Goal: Information Seeking & Learning: Learn about a topic

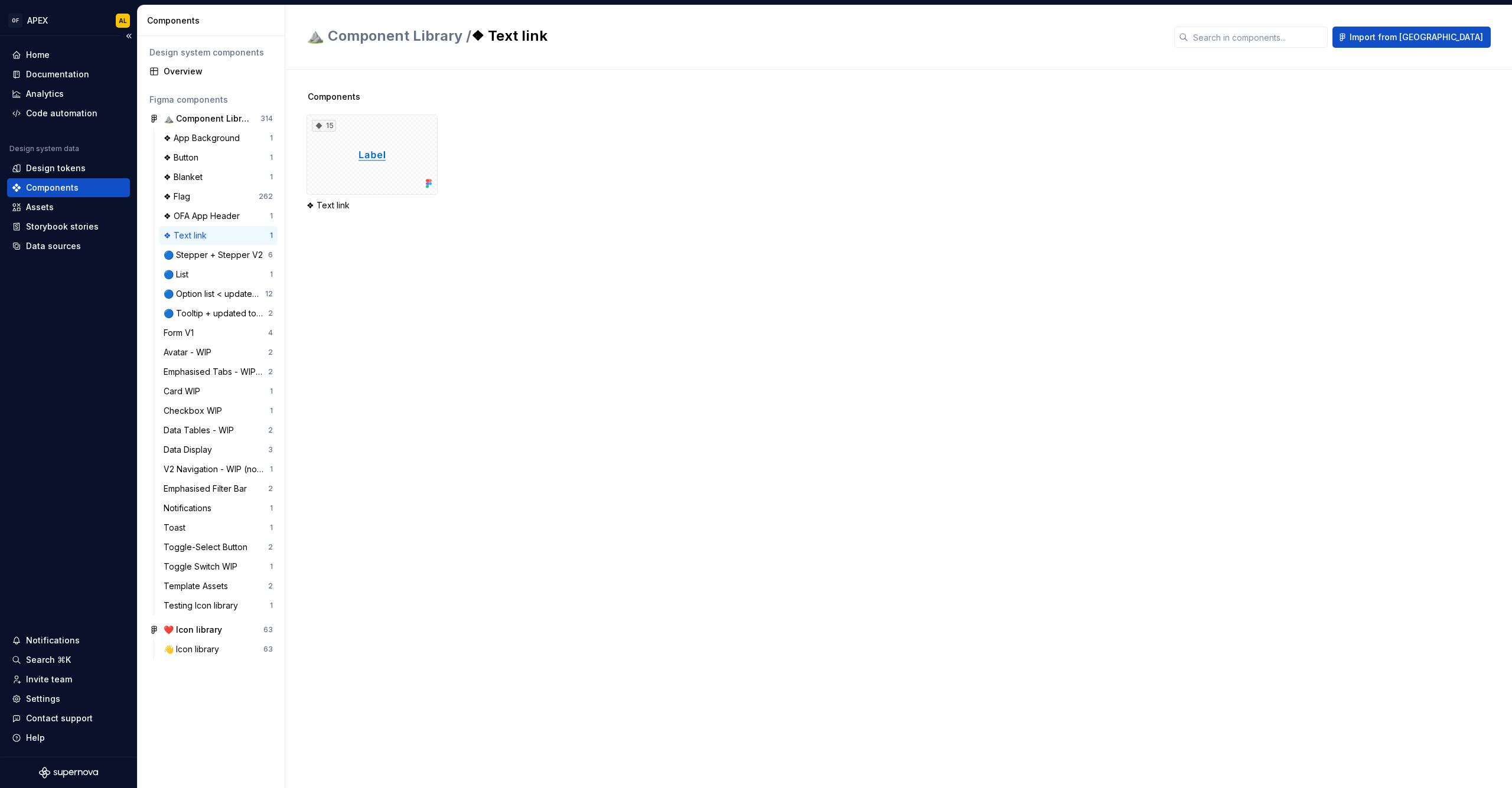
click at [81, 178] on div "Components" at bounding box center [68, 188] width 123 height 19
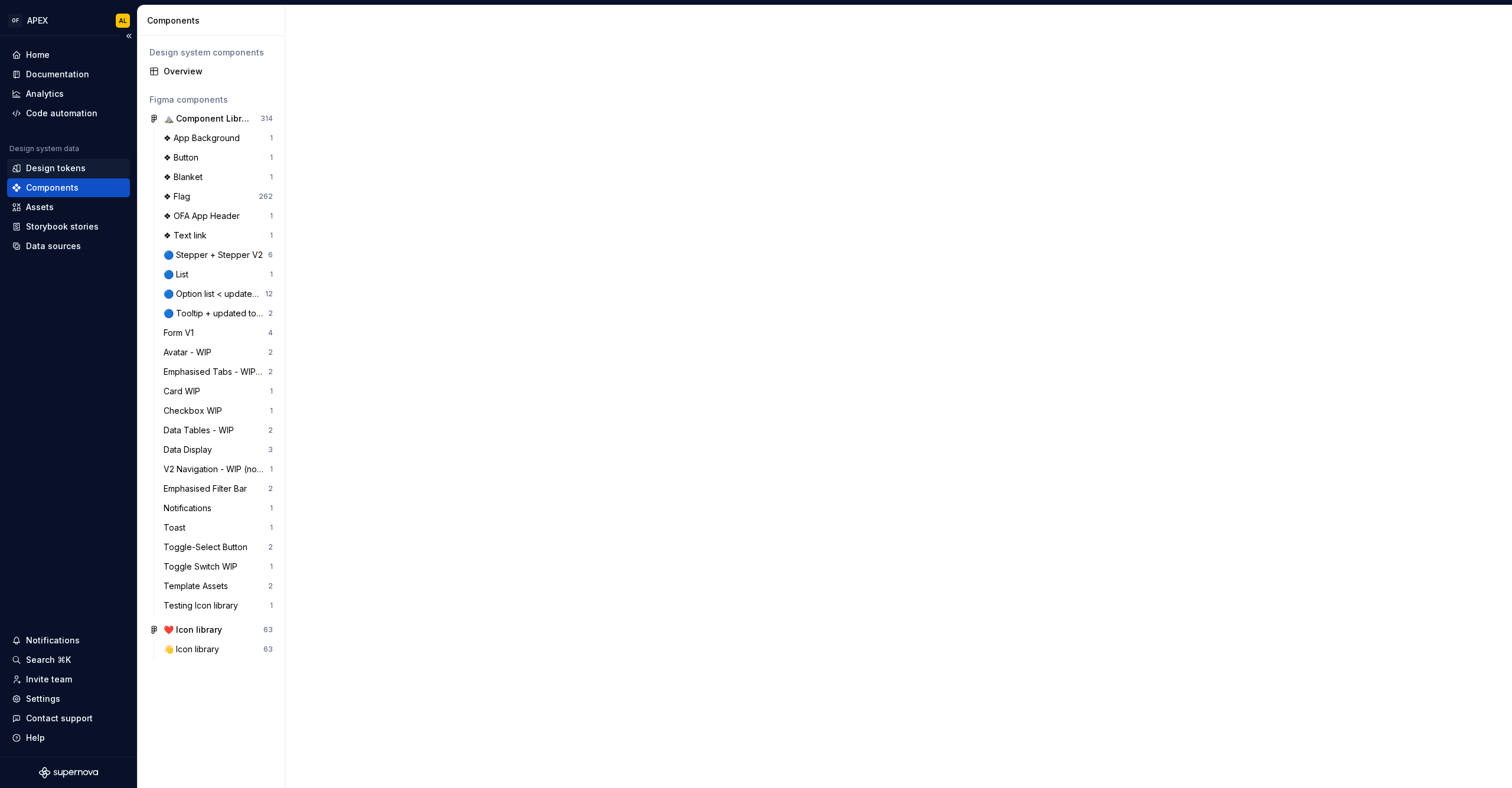
click at [79, 173] on div "Design tokens" at bounding box center [56, 168] width 60 height 12
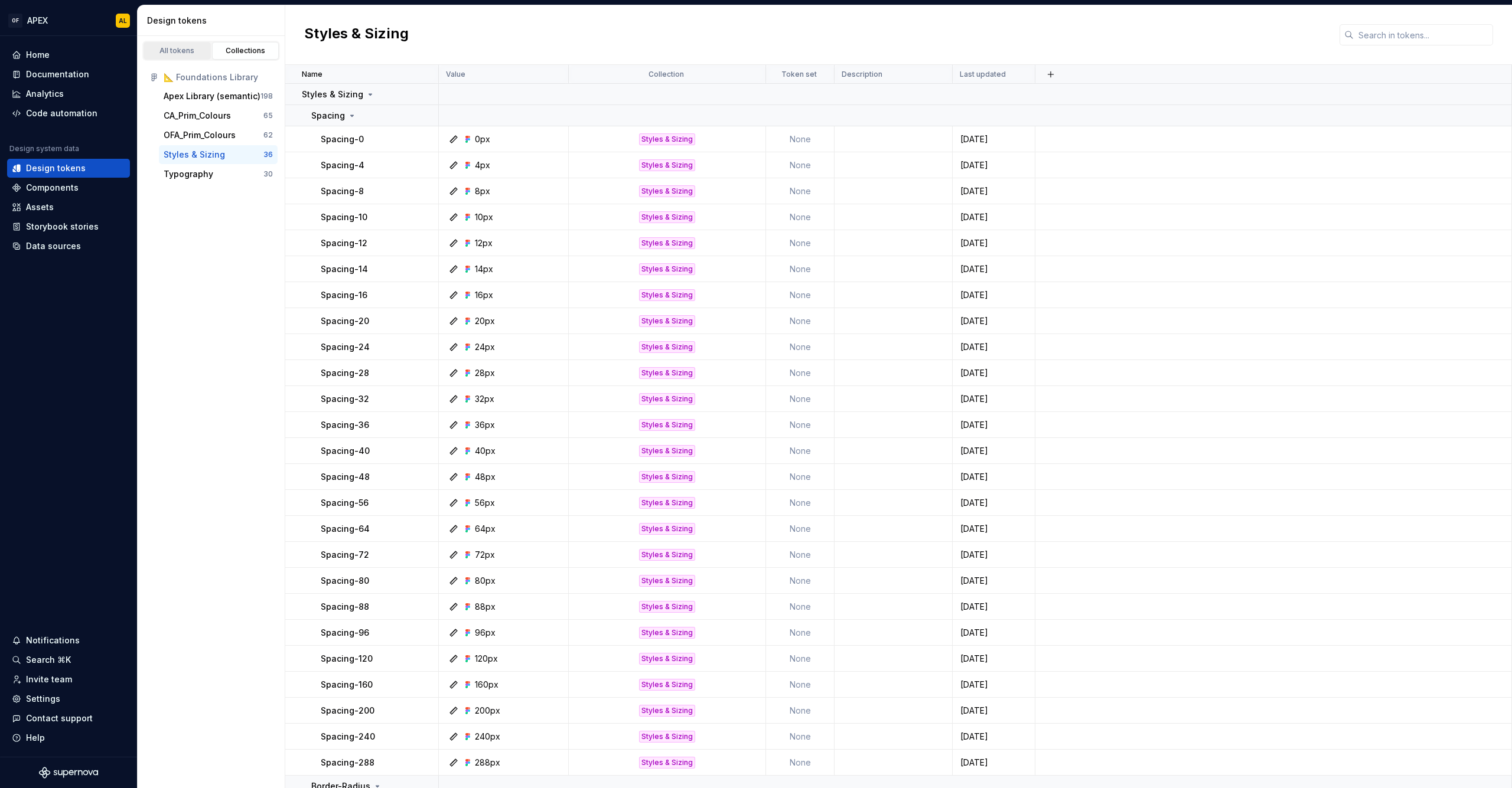
click at [176, 51] on div "All tokens" at bounding box center [177, 51] width 59 height 10
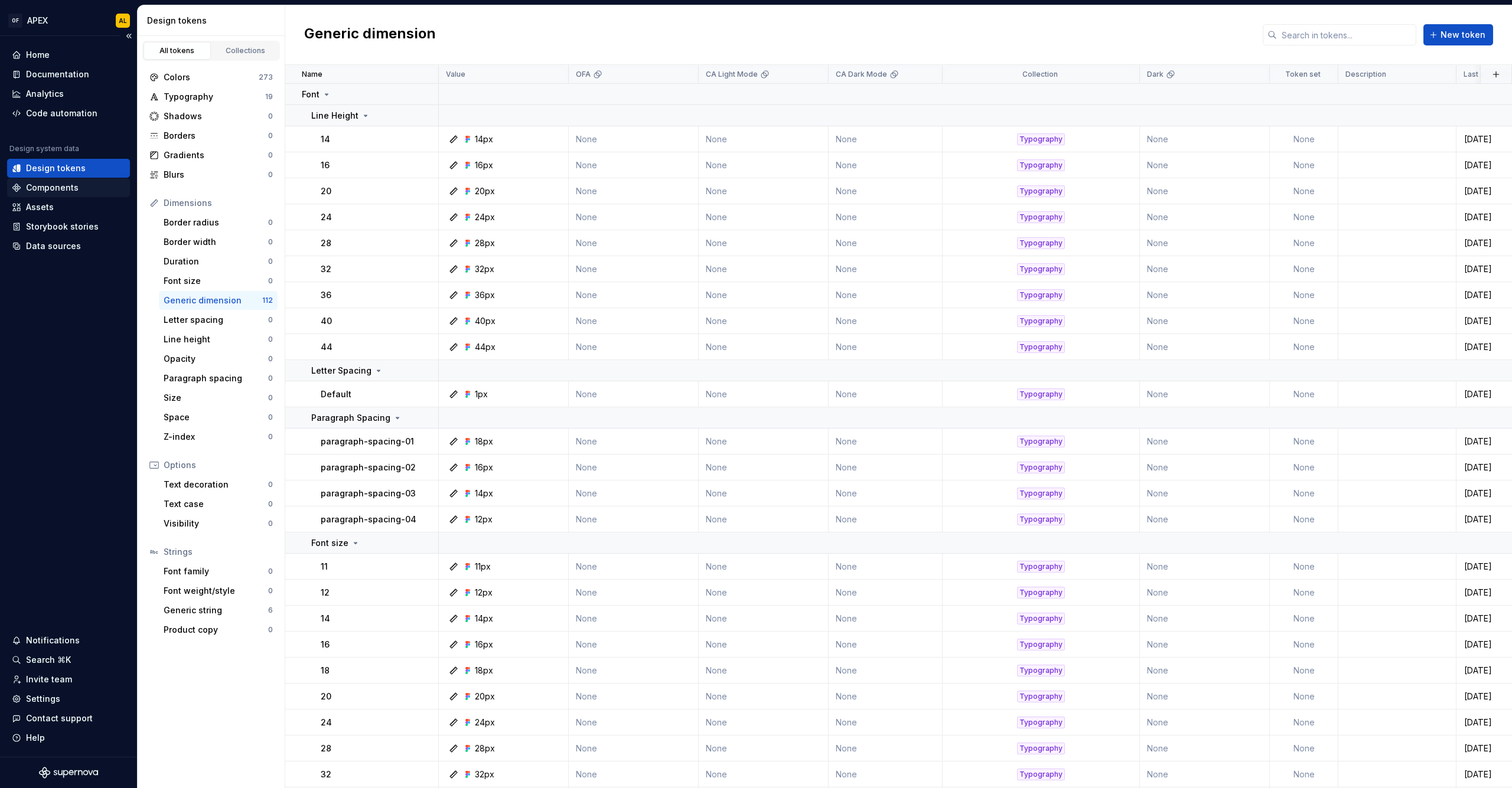
click at [82, 184] on div "Components" at bounding box center [68, 187] width 113 height 12
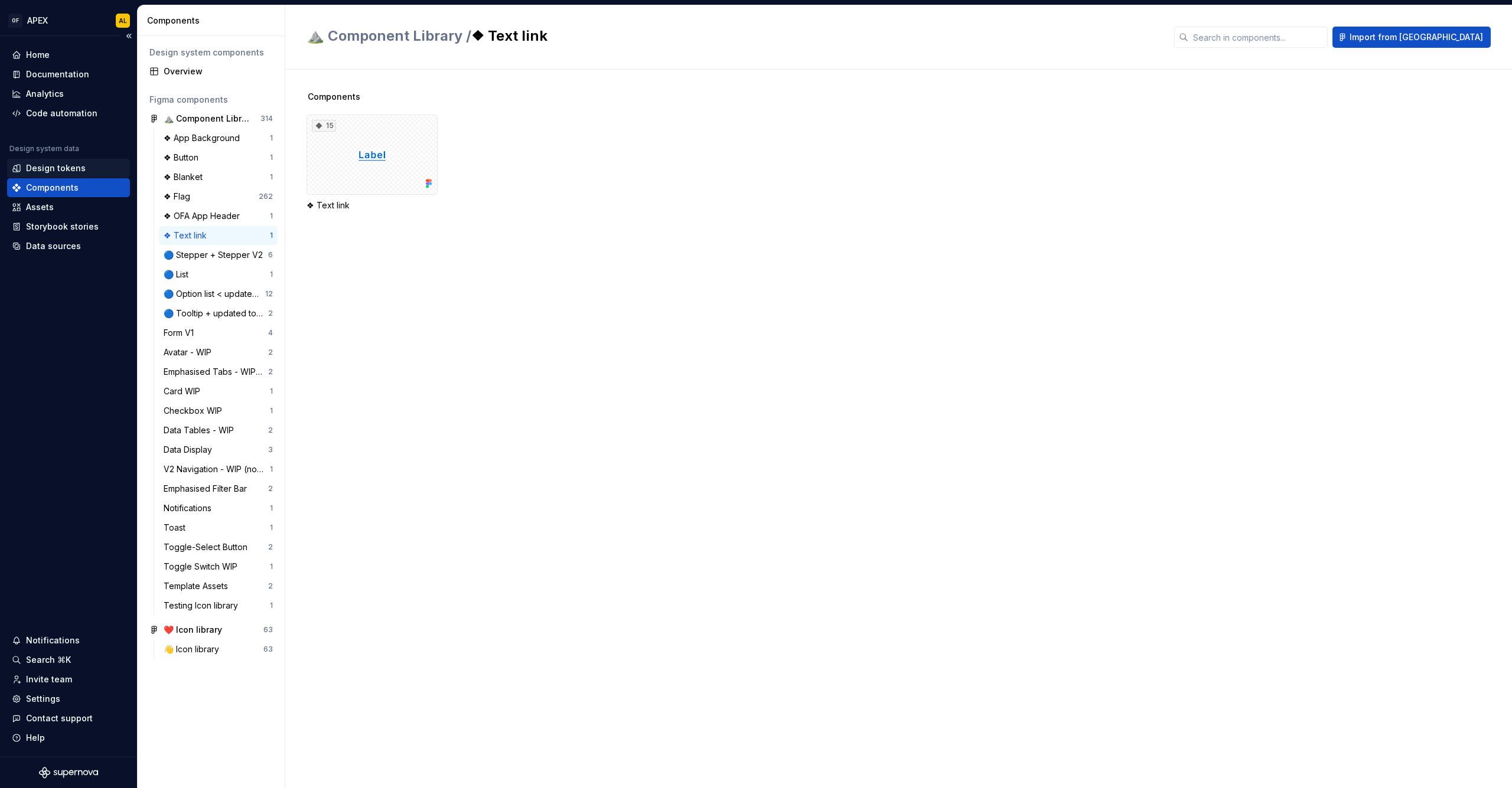
click at [63, 169] on div "Design tokens" at bounding box center [56, 168] width 60 height 12
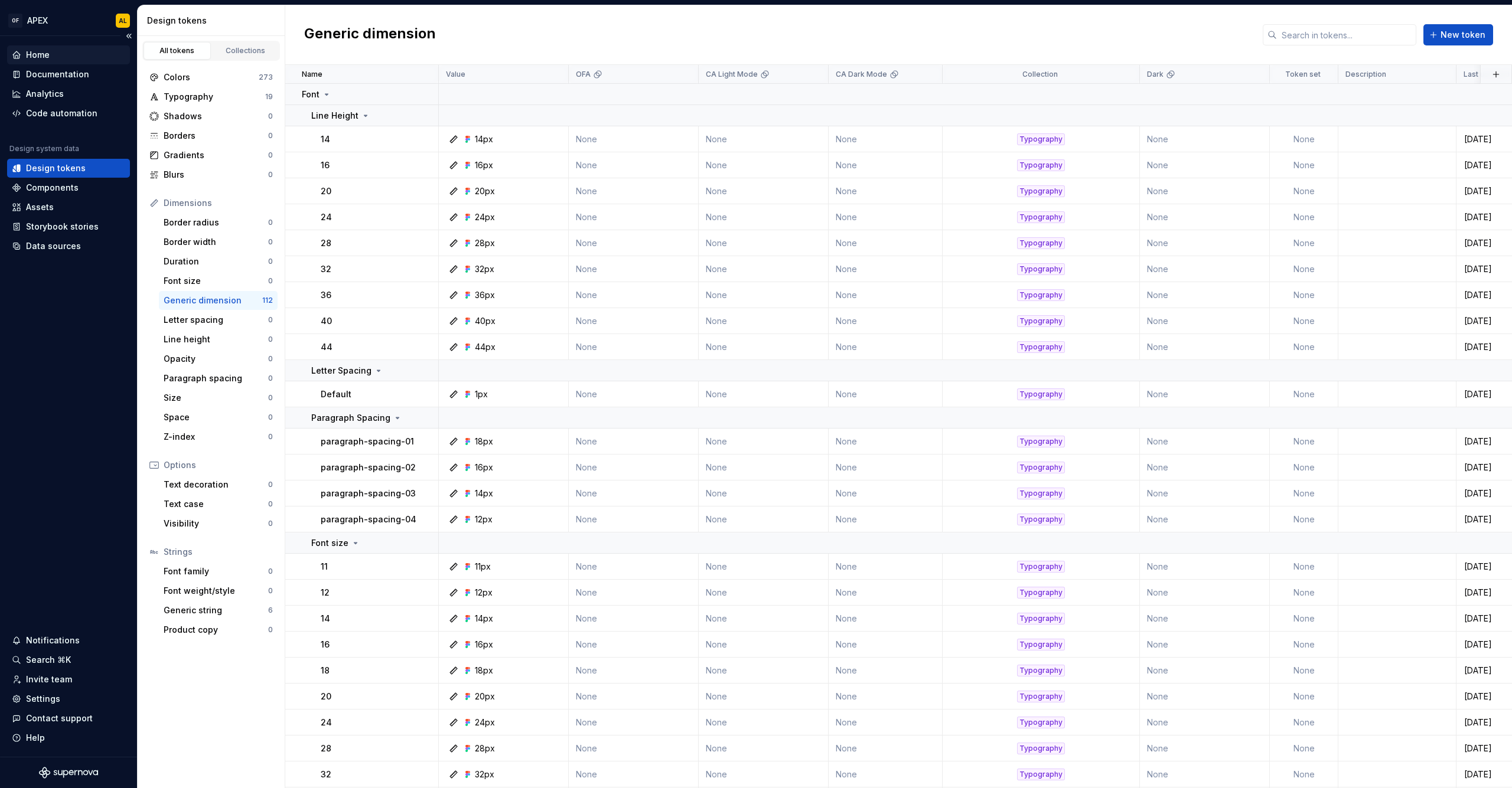
click at [67, 57] on div "Home" at bounding box center [68, 54] width 113 height 12
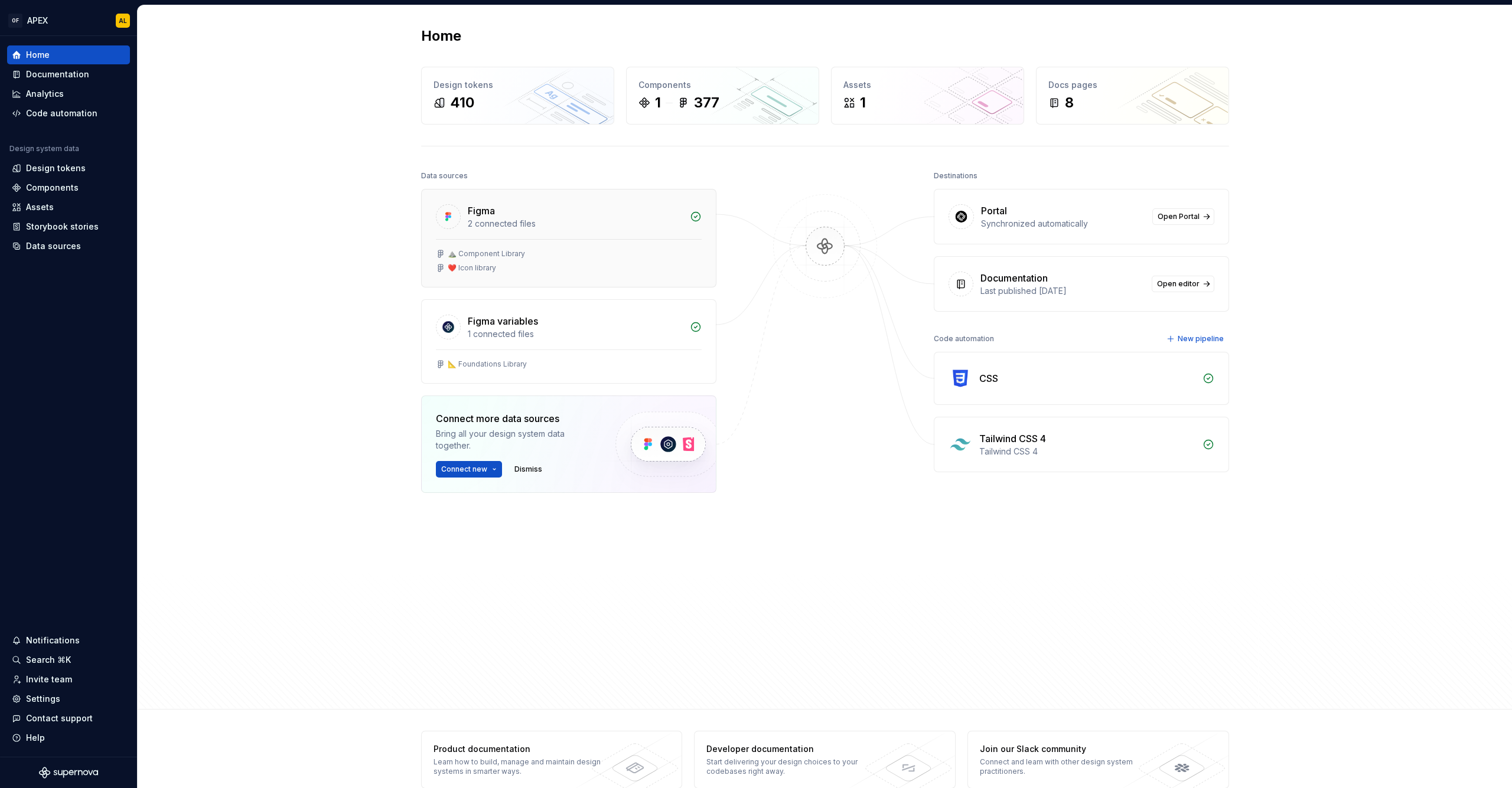
click at [547, 246] on div "⛰️ Component Library ❤️ Icon library" at bounding box center [569, 263] width 294 height 48
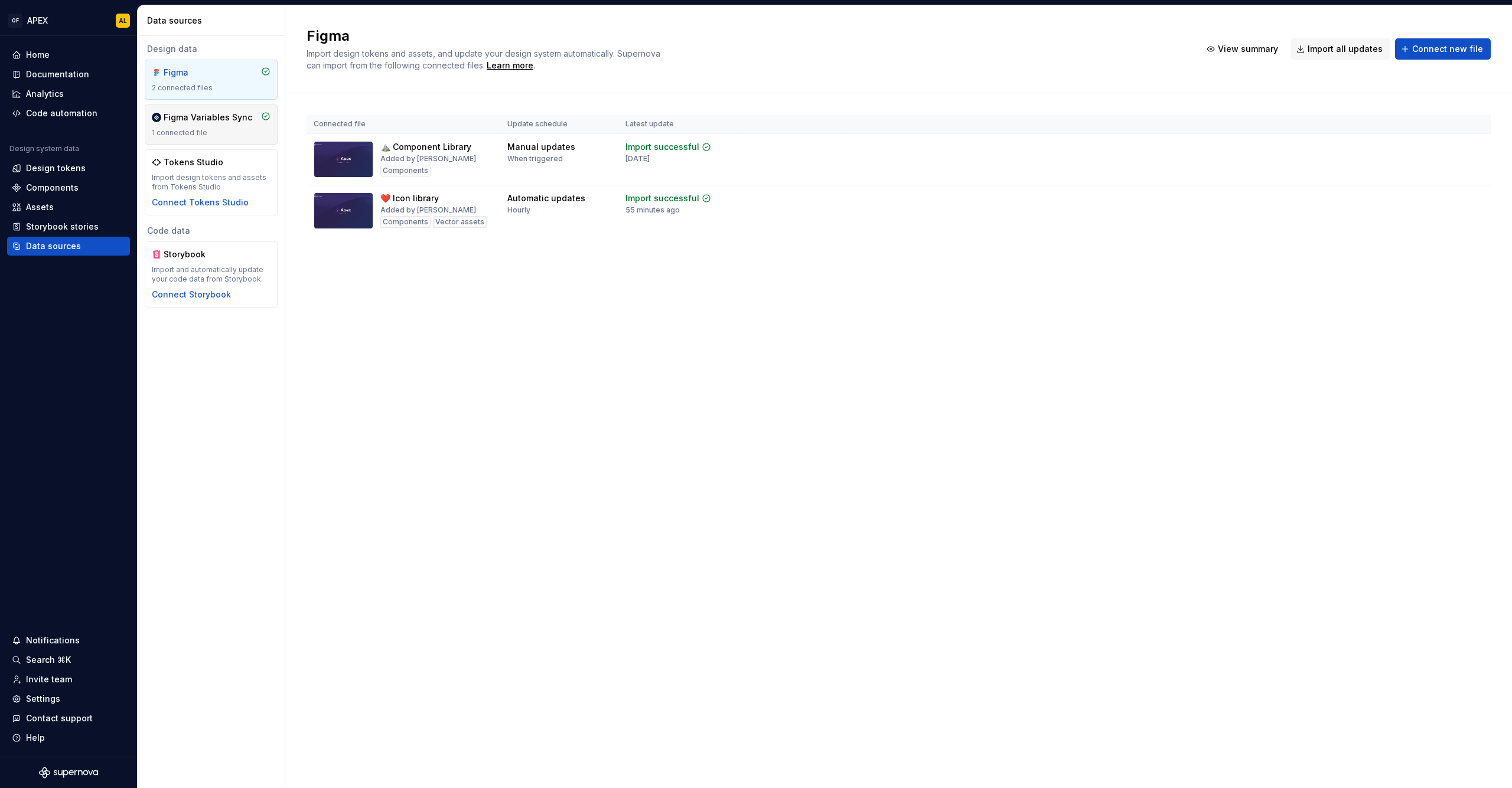
click at [190, 130] on div "1 connected file" at bounding box center [211, 133] width 119 height 10
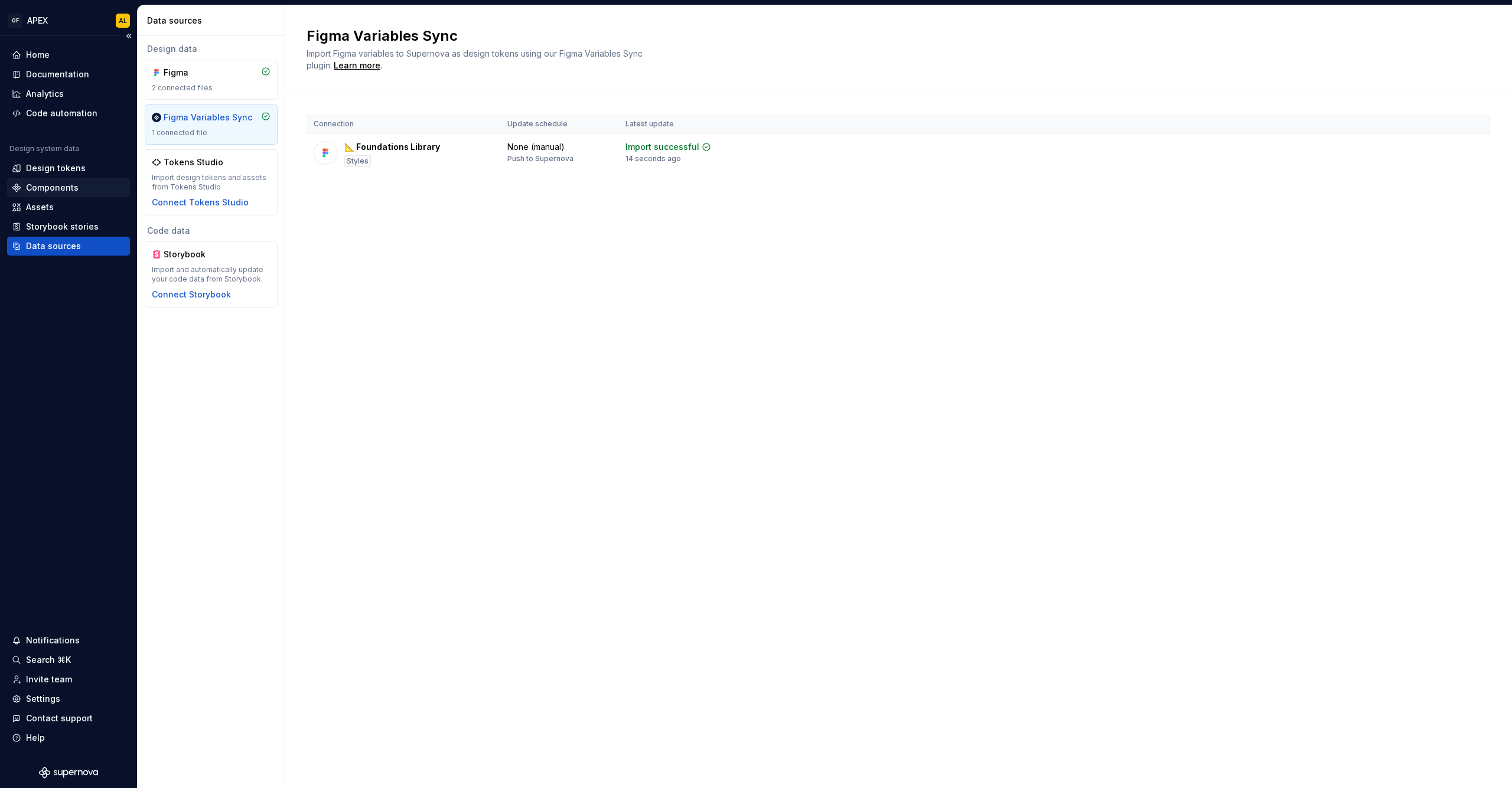
click at [65, 183] on div "Components" at bounding box center [52, 187] width 53 height 12
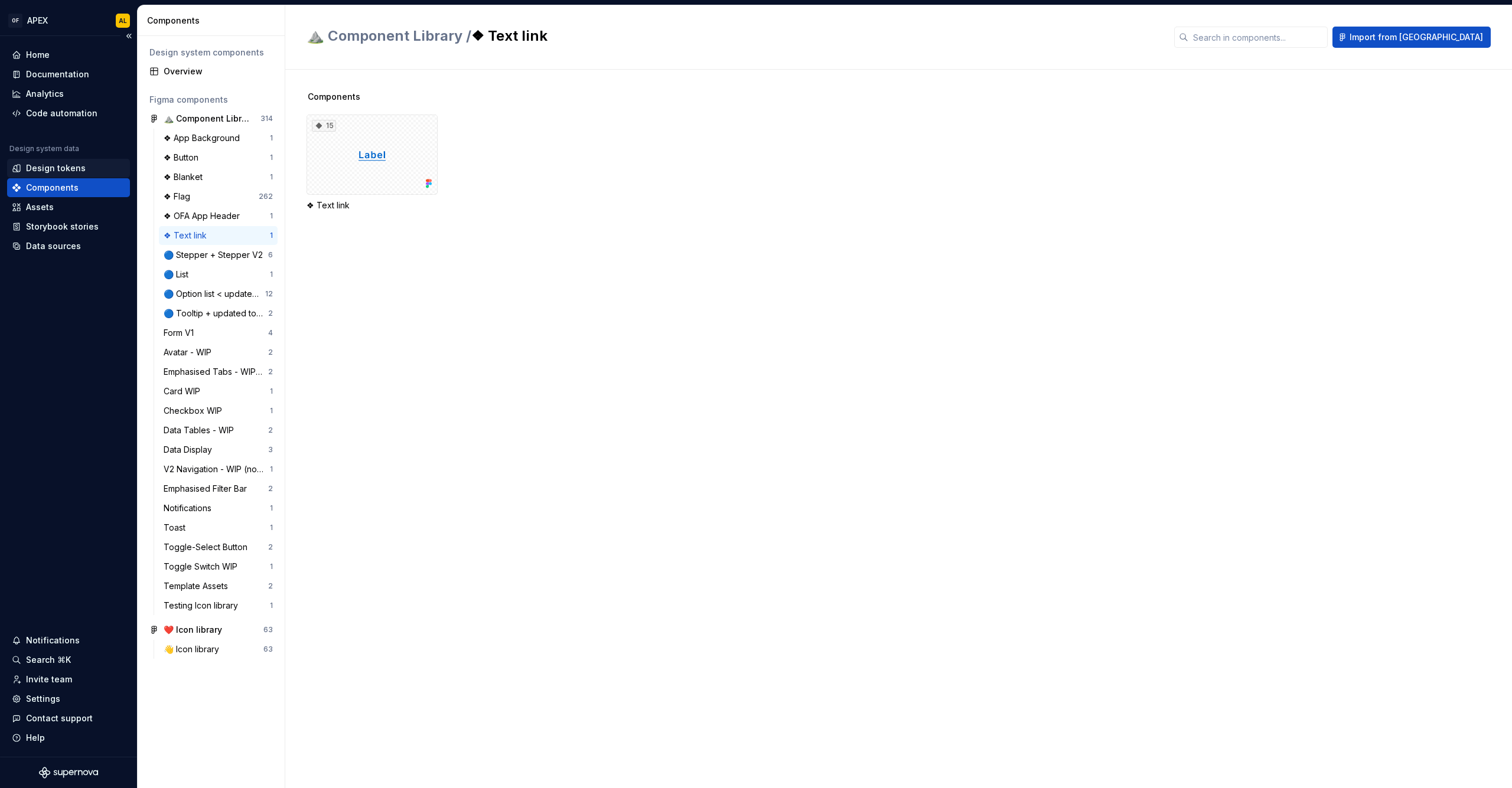
click at [63, 168] on div "Design tokens" at bounding box center [56, 168] width 60 height 12
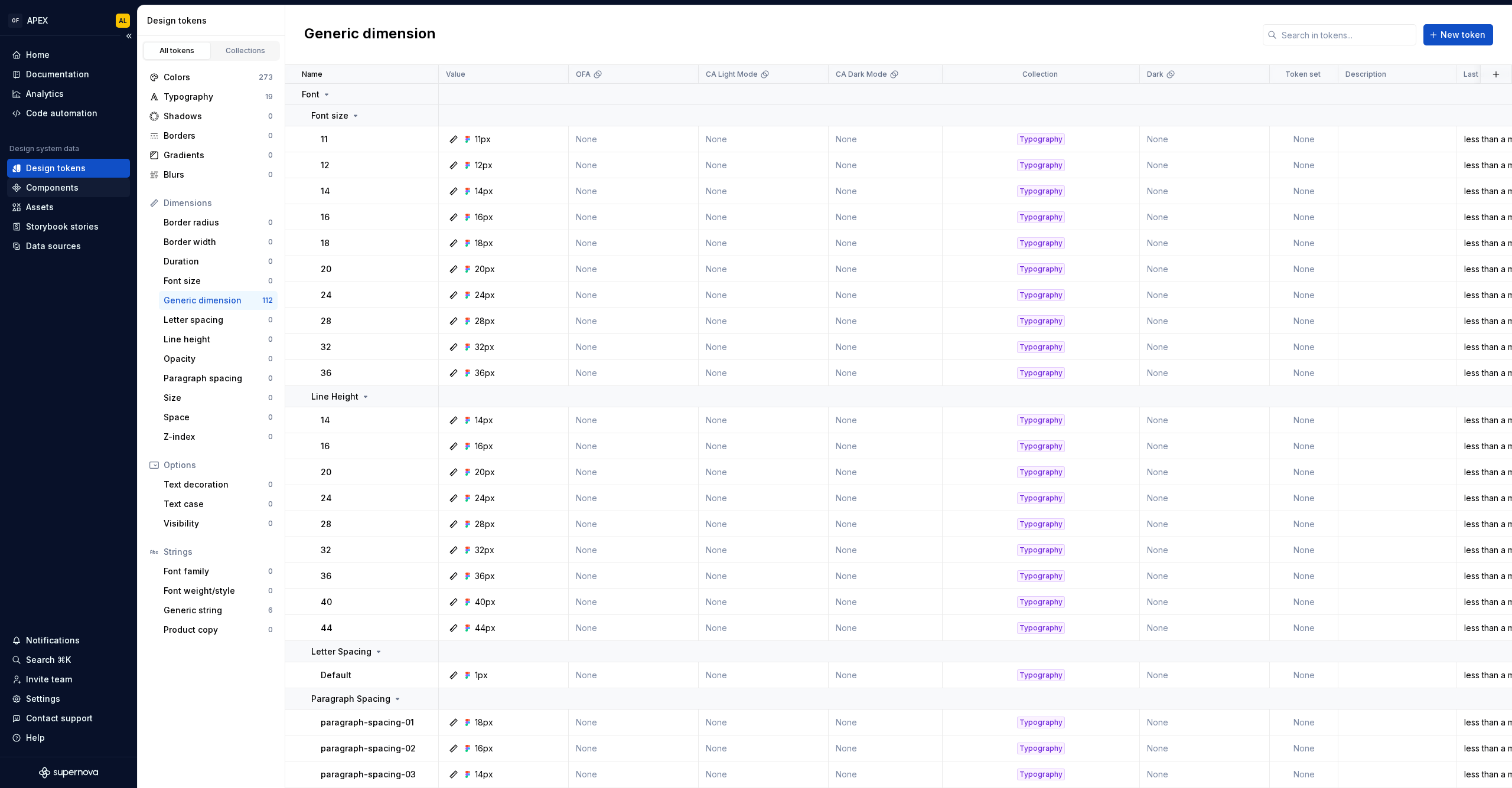
click at [80, 190] on div "Components" at bounding box center [68, 187] width 113 height 12
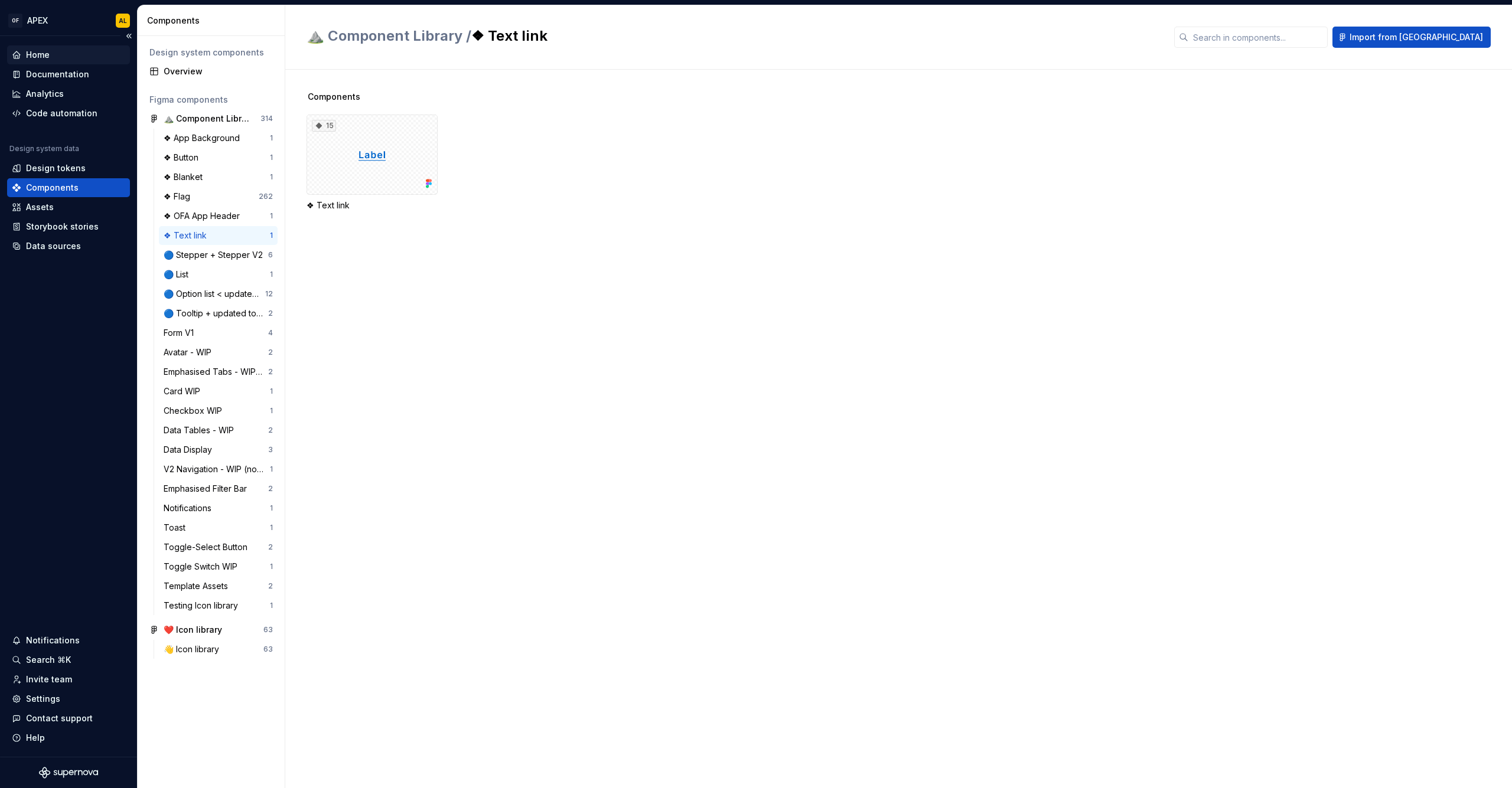
click at [54, 58] on div "Home" at bounding box center [68, 54] width 113 height 12
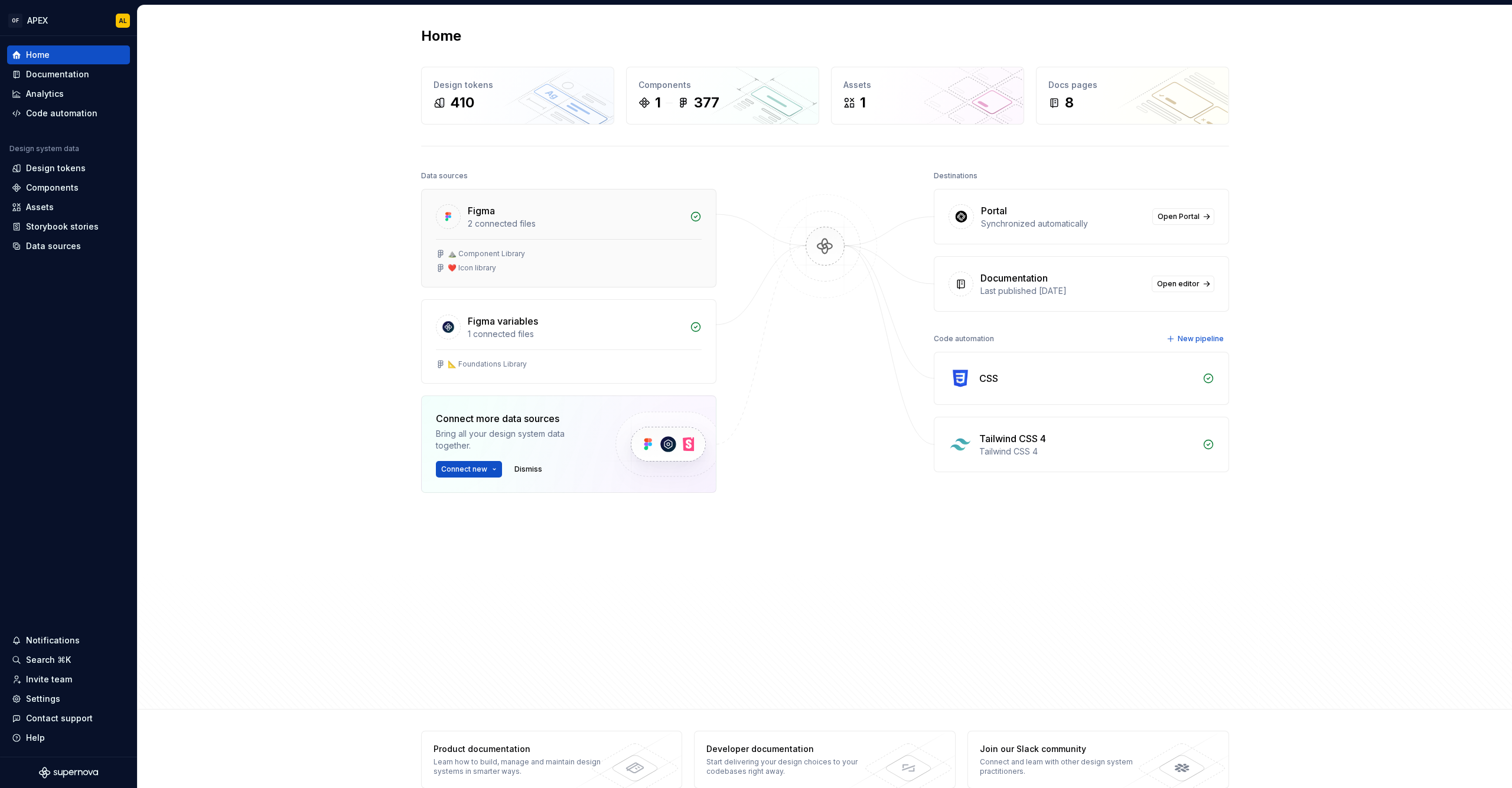
click at [481, 233] on div "Figma 2 connected files" at bounding box center [569, 214] width 294 height 49
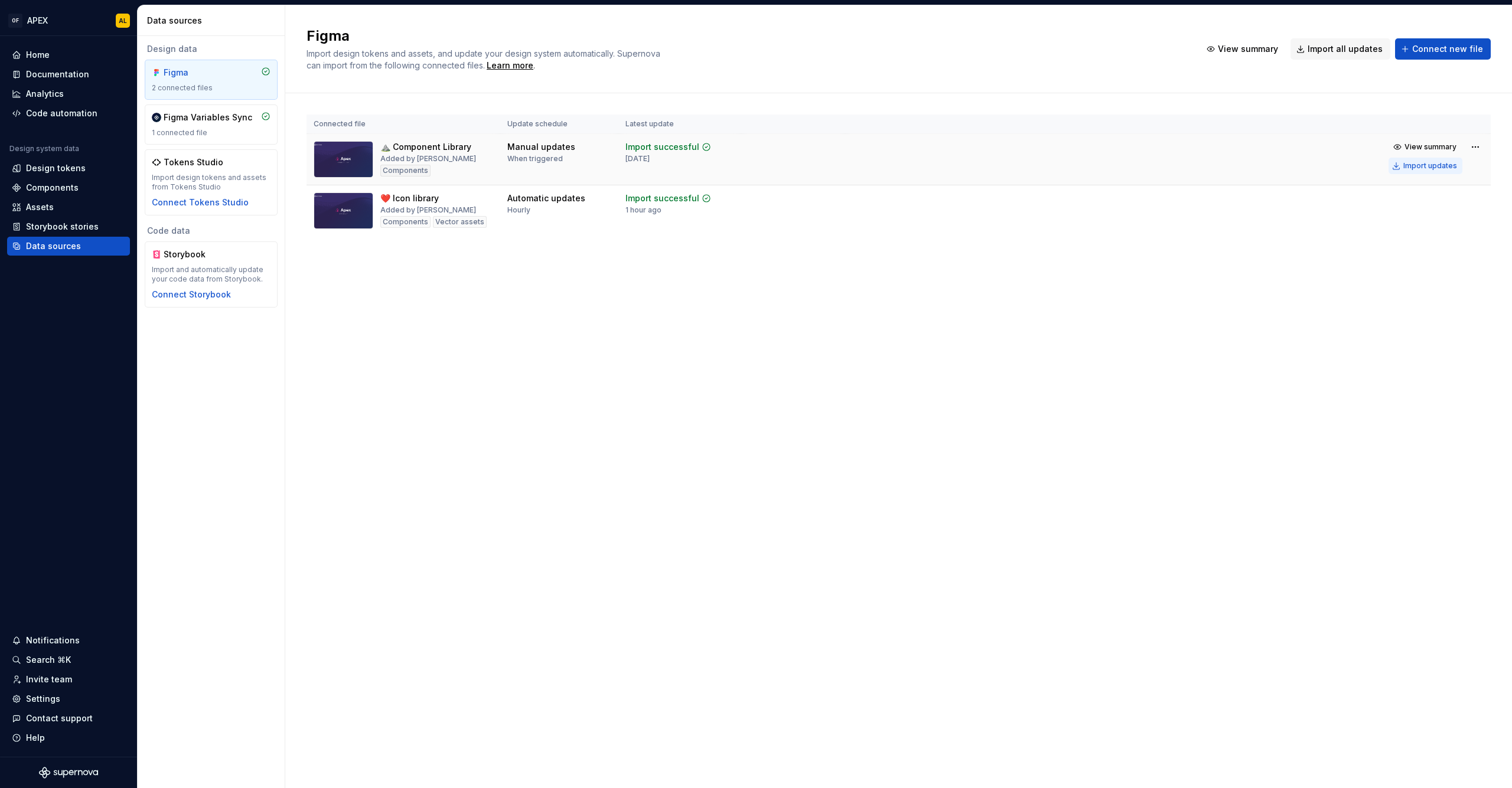
click at [1438, 163] on div "Import updates" at bounding box center [1430, 166] width 54 height 10
click at [66, 187] on div "Components" at bounding box center [52, 187] width 53 height 12
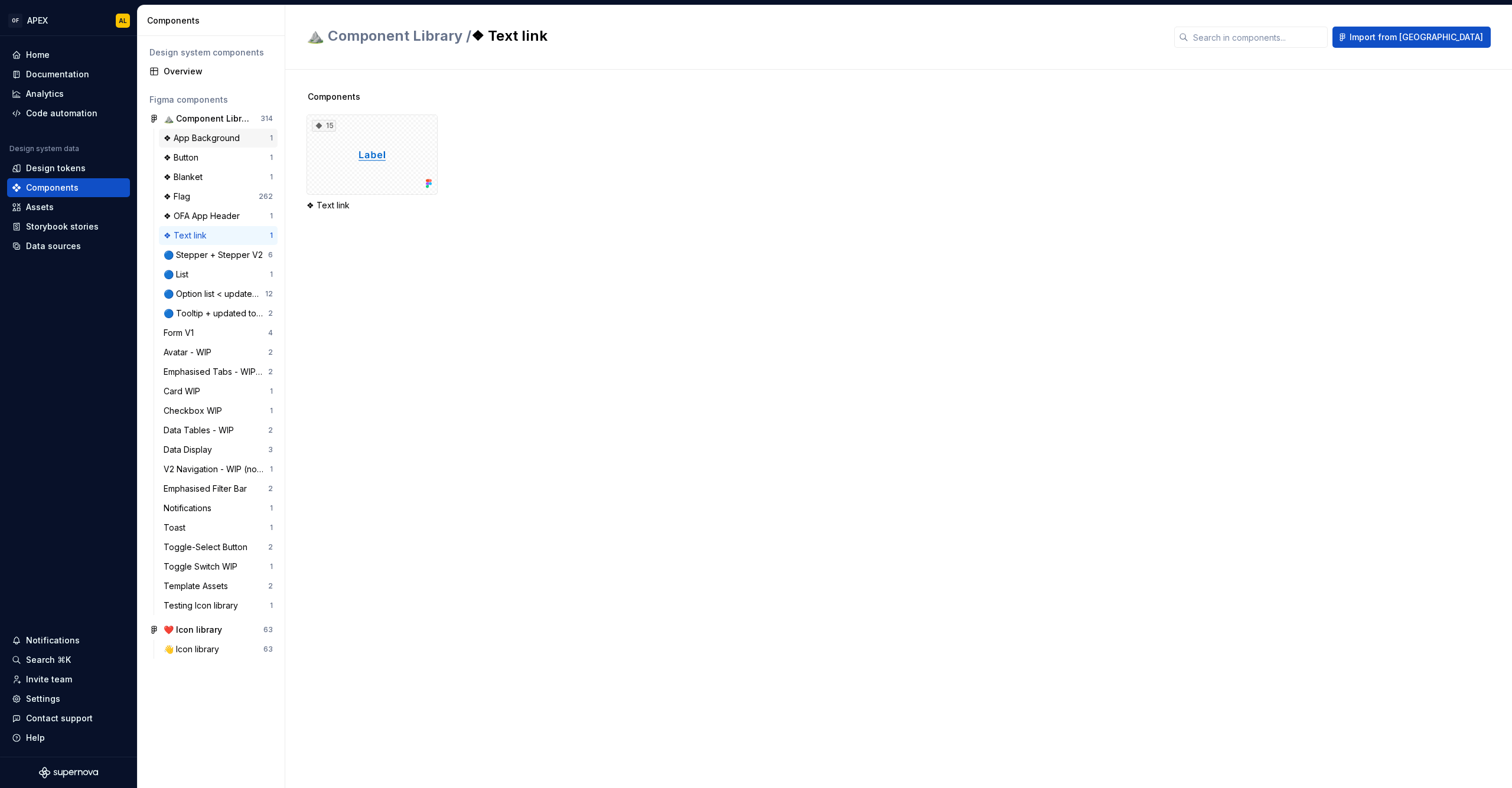
click at [207, 140] on div "❖ App Background" at bounding box center [204, 138] width 81 height 12
click at [208, 153] on div "❖ Button" at bounding box center [216, 157] width 106 height 12
click at [229, 188] on div "❖ Flag 262" at bounding box center [218, 197] width 119 height 19
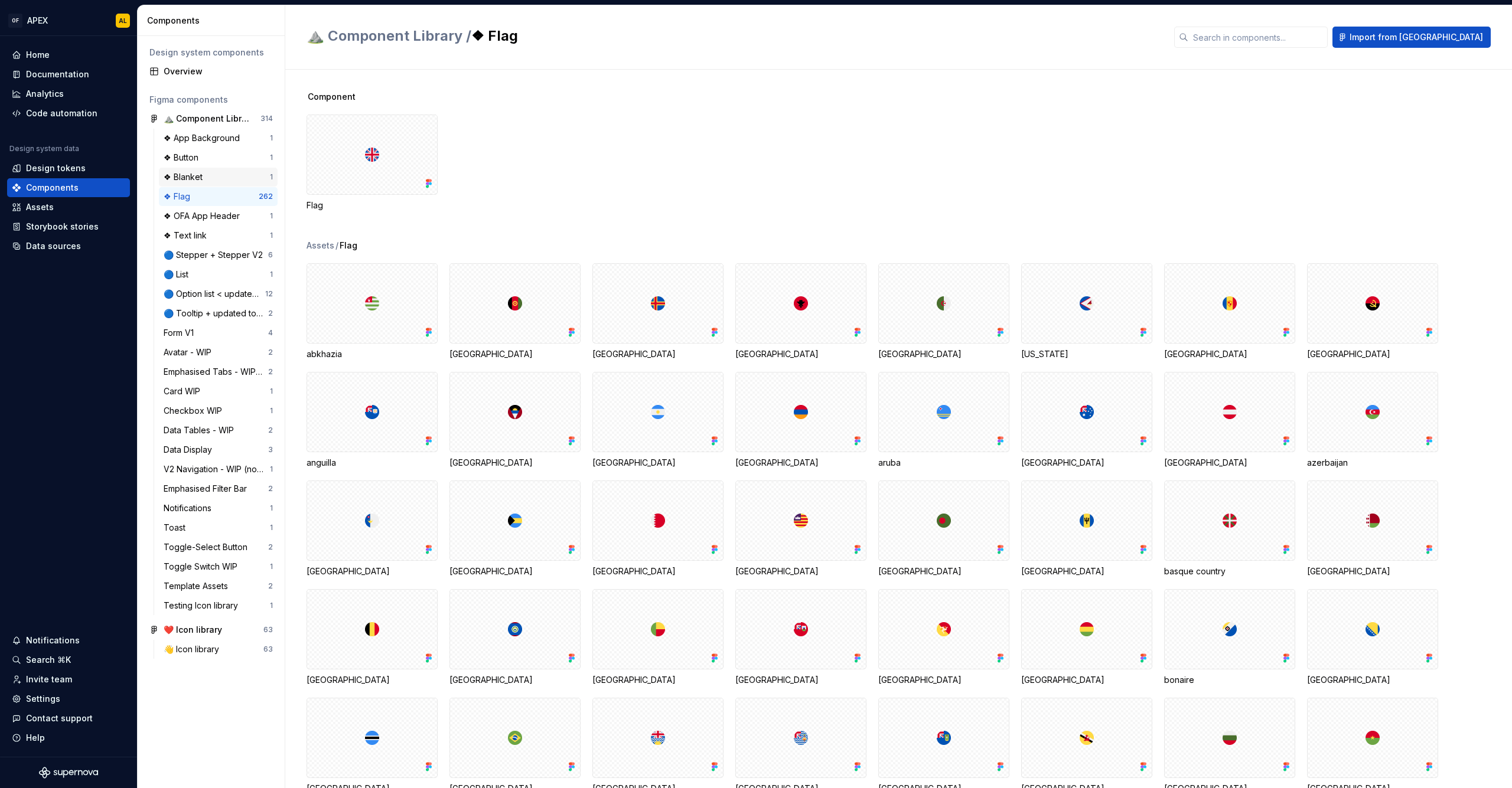
click at [225, 177] on div "❖ Blanket" at bounding box center [216, 176] width 106 height 12
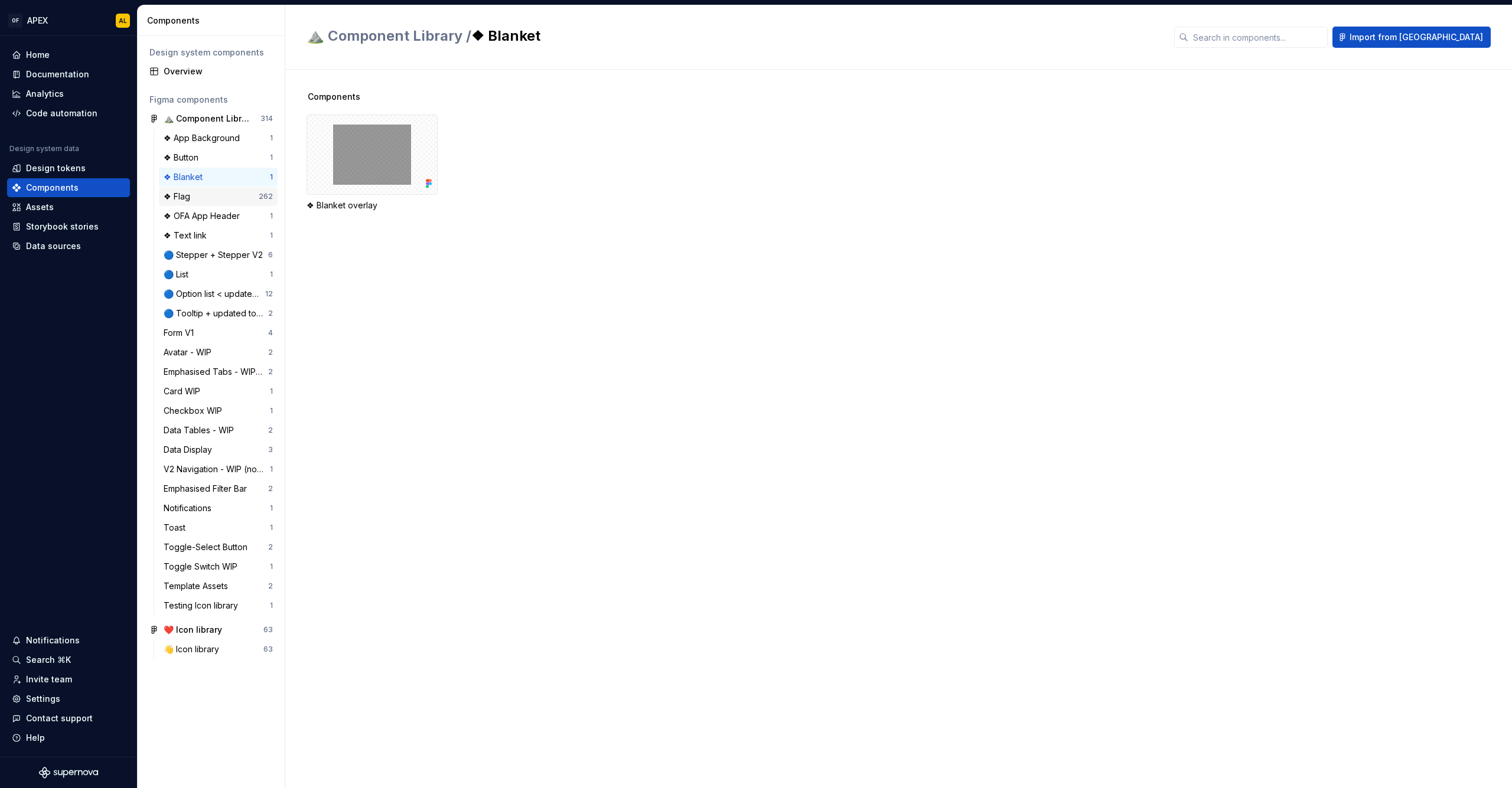
click at [216, 196] on div "❖ Flag" at bounding box center [211, 196] width 95 height 12
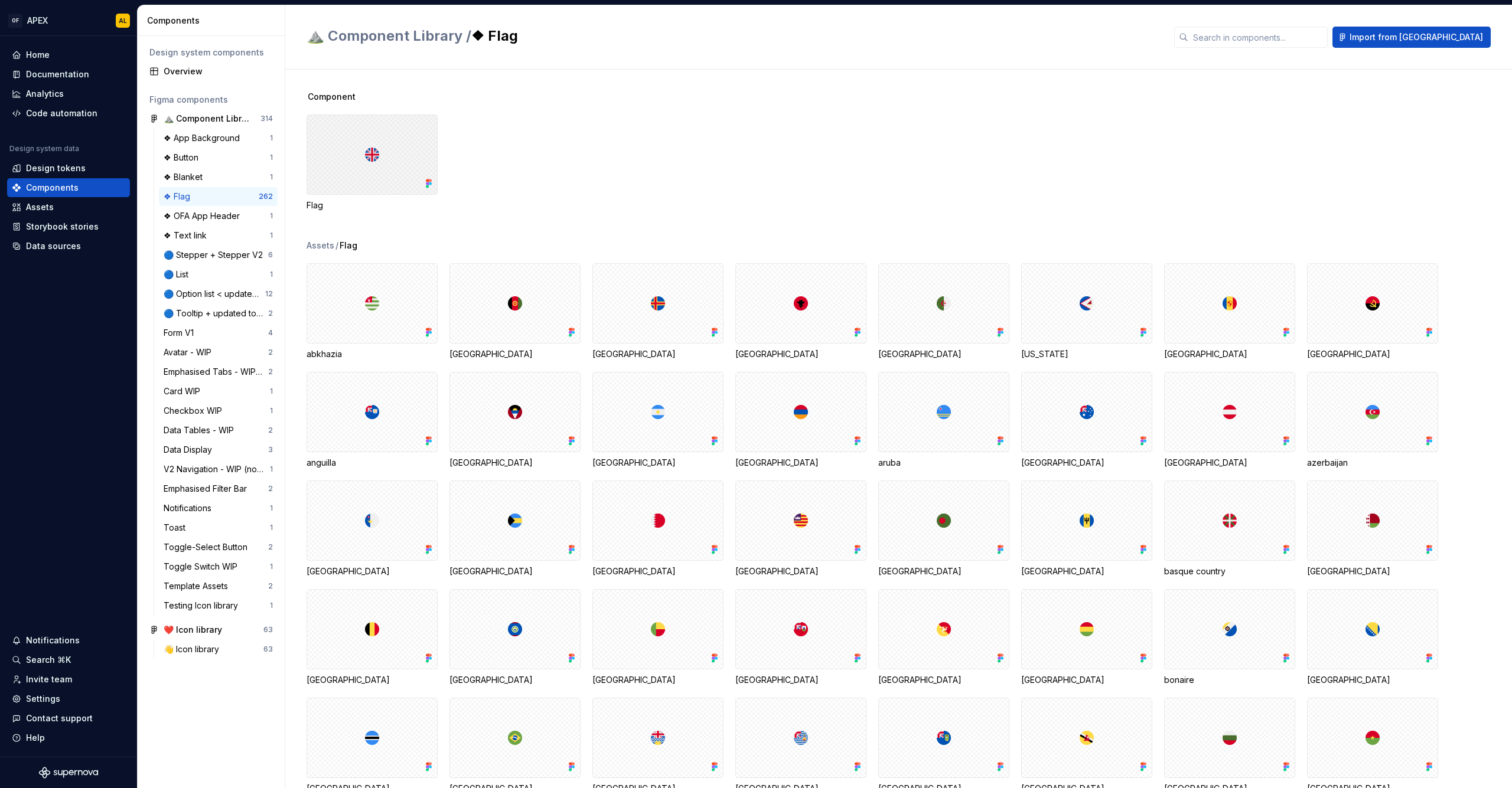
click at [384, 152] on div at bounding box center [371, 154] width 131 height 80
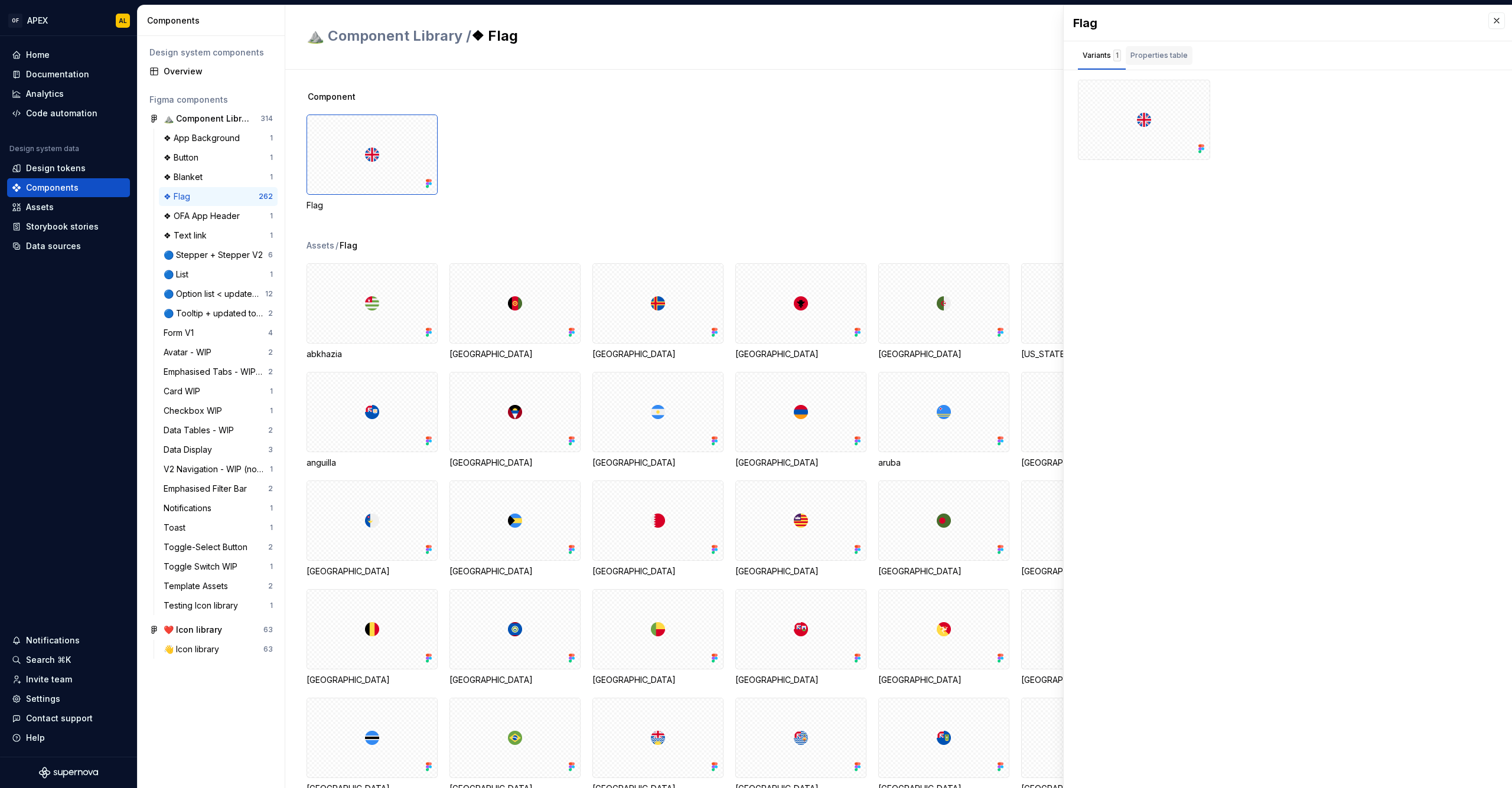
click at [1147, 56] on div "Properties table" at bounding box center [1159, 55] width 57 height 12
click at [637, 150] on div "Flag" at bounding box center [909, 163] width 1206 height 97
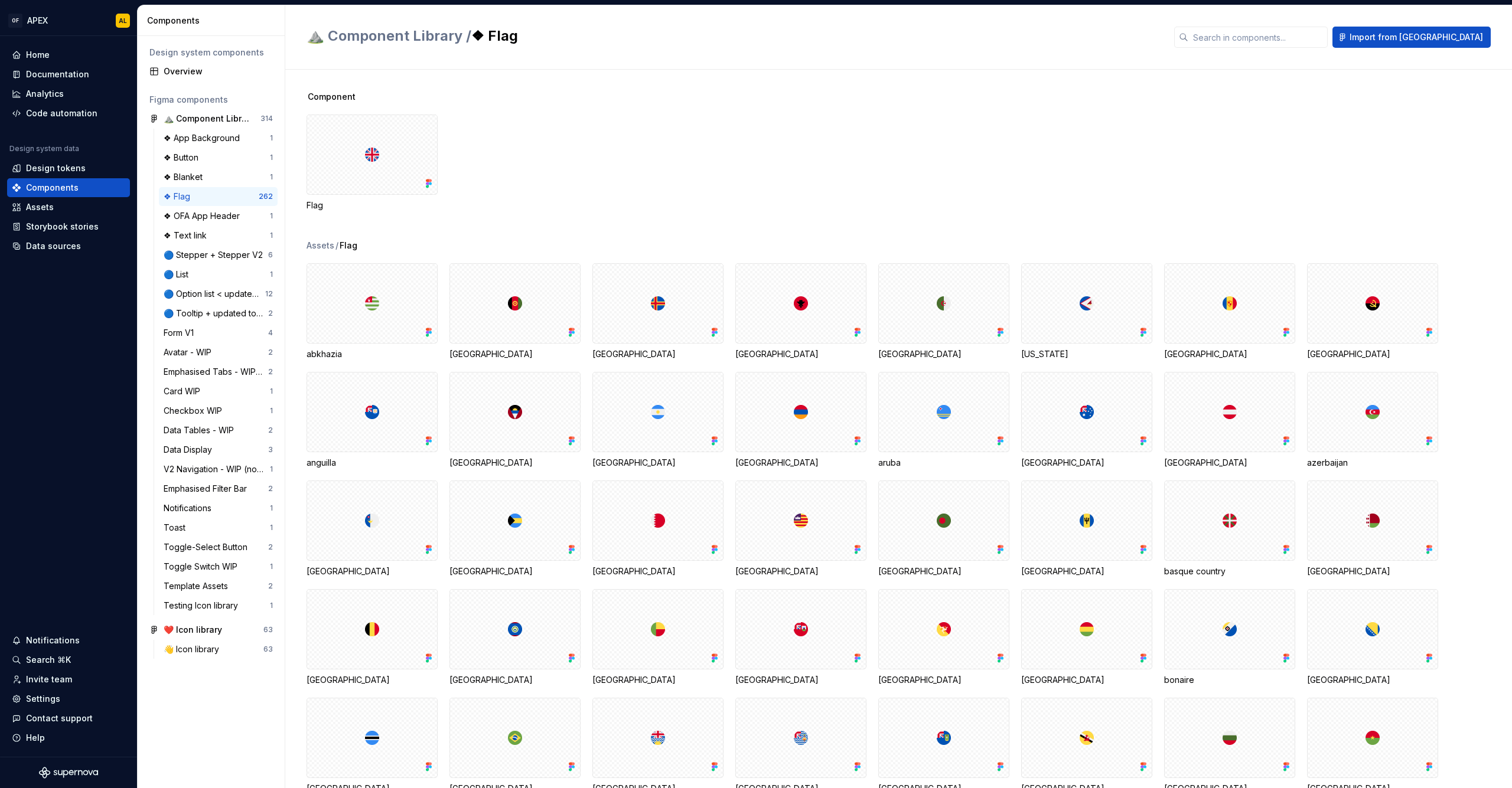
click at [502, 167] on div "Flag" at bounding box center [909, 163] width 1206 height 97
click at [200, 222] on div "❖ OFA App Header" at bounding box center [204, 216] width 81 height 12
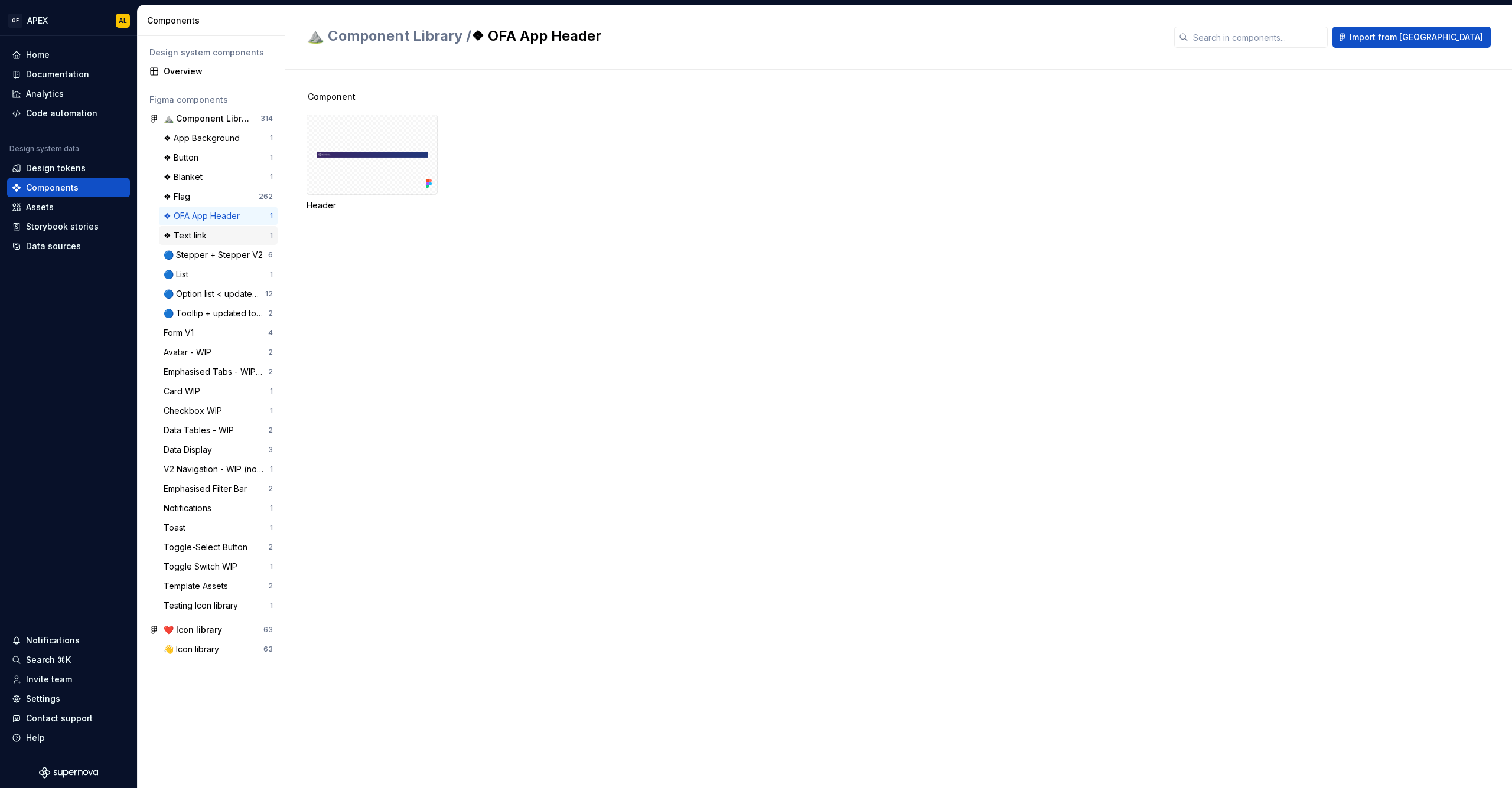
click at [201, 232] on div "❖ Text link" at bounding box center [187, 235] width 48 height 12
click at [310, 179] on div "15" at bounding box center [371, 154] width 131 height 80
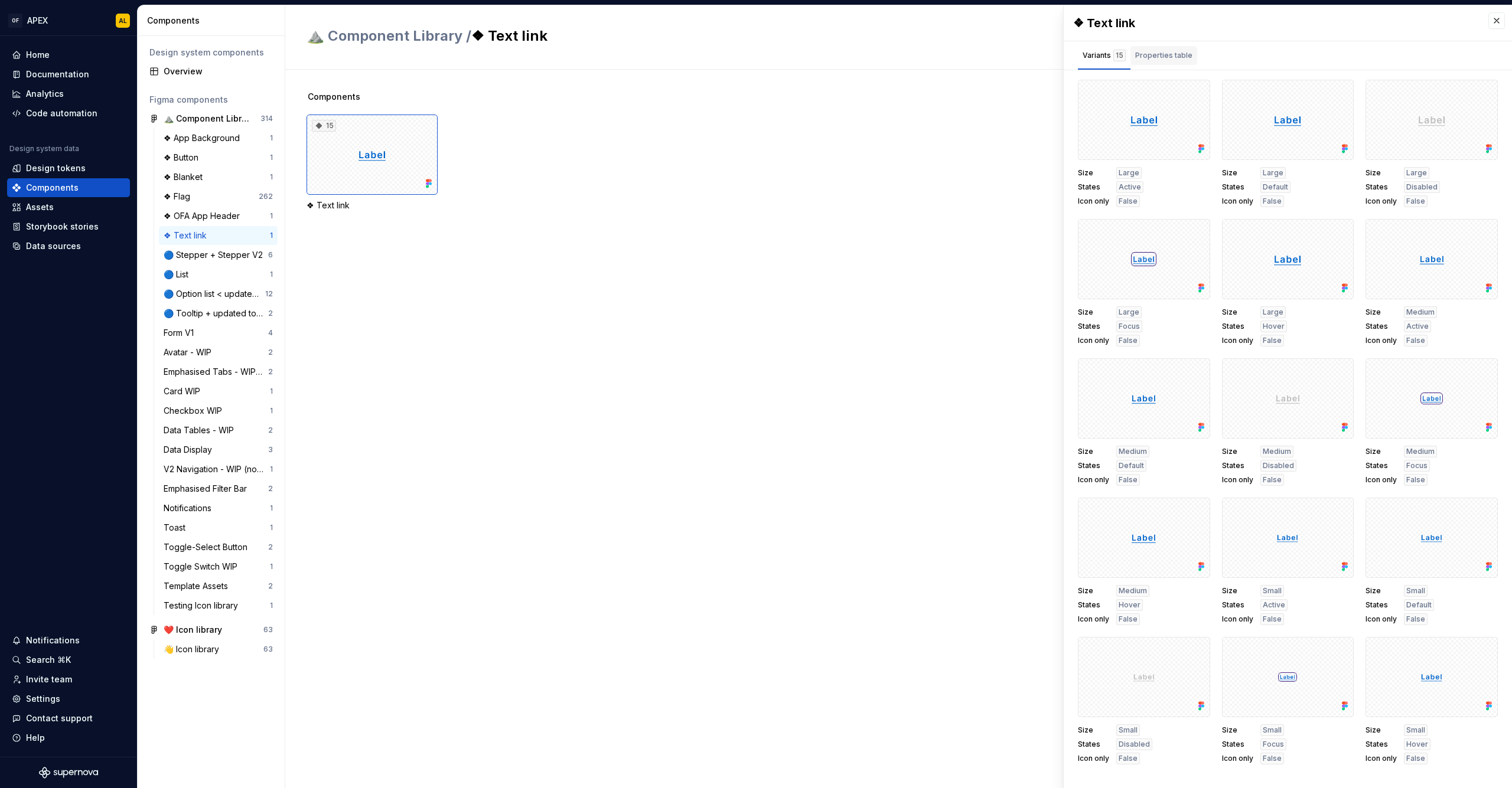
click at [1150, 49] on div "Properties table" at bounding box center [1164, 56] width 67 height 19
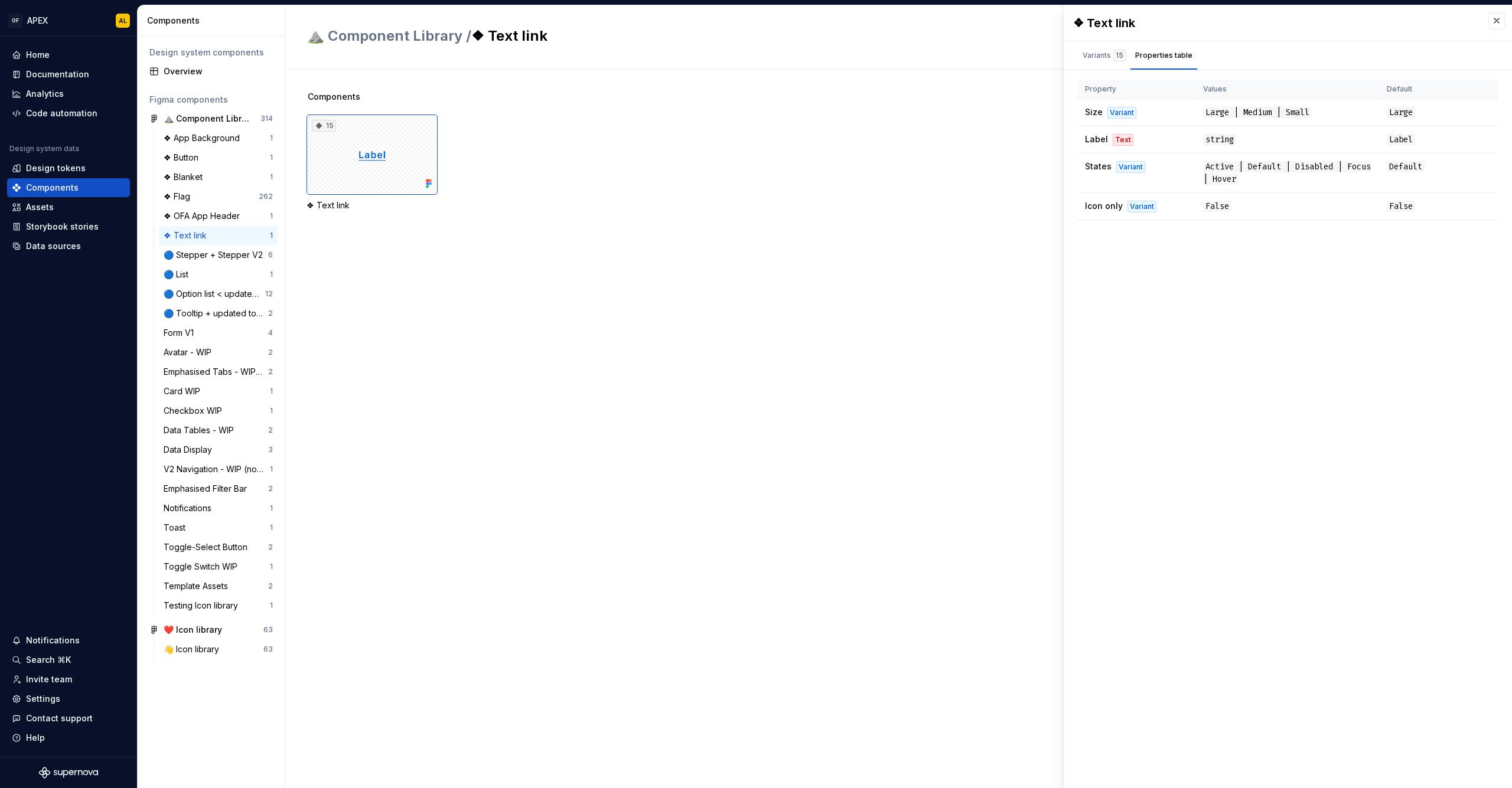
drag, startPoint x: 770, startPoint y: 339, endPoint x: 701, endPoint y: 340, distance: 69.0
click at [770, 339] on div "Components 15 ❖ Text link" at bounding box center [909, 429] width 1206 height 719
click at [214, 530] on div "Toast" at bounding box center [216, 527] width 106 height 12
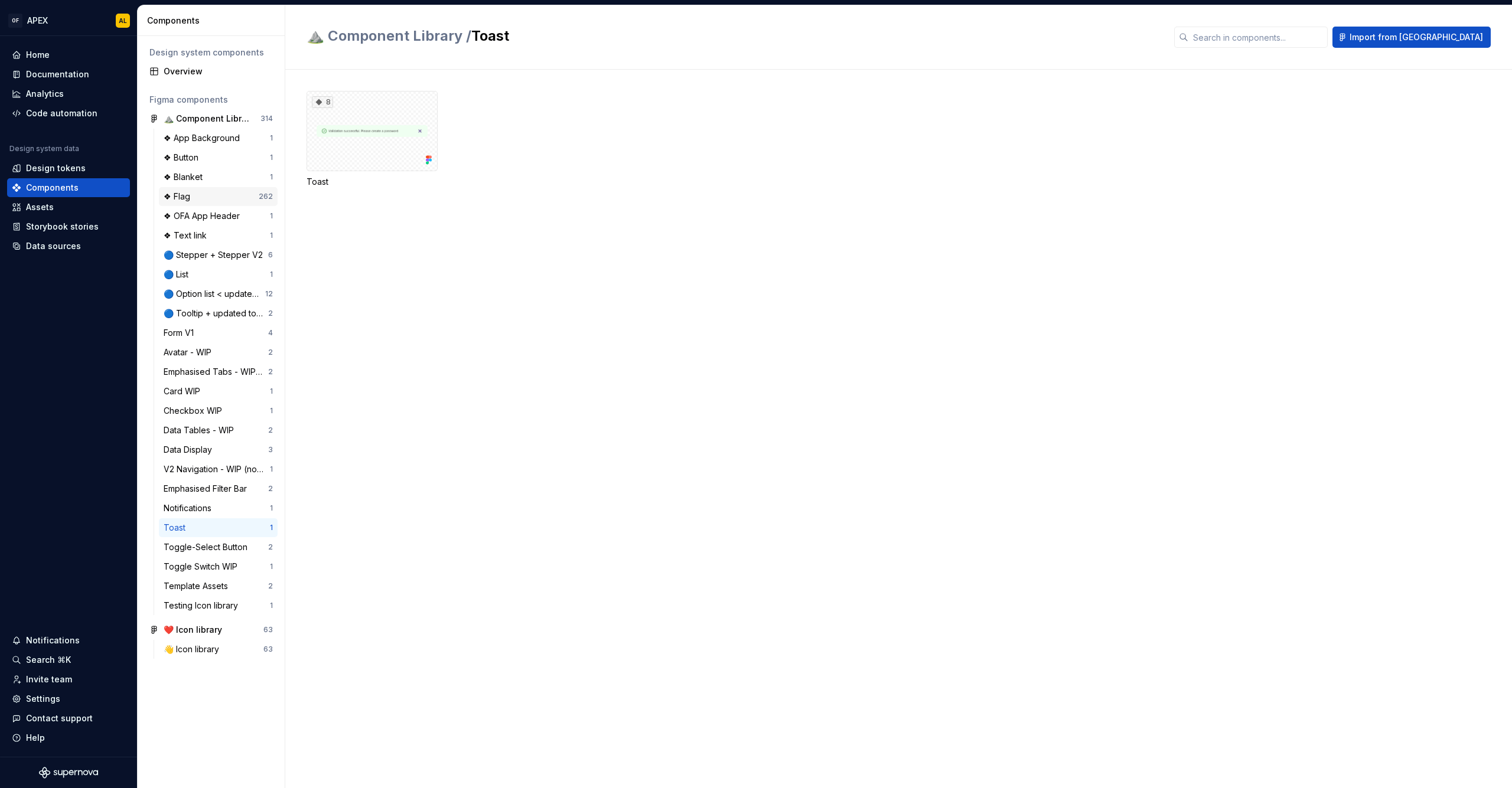
click at [201, 192] on div "❖ Flag" at bounding box center [211, 196] width 95 height 12
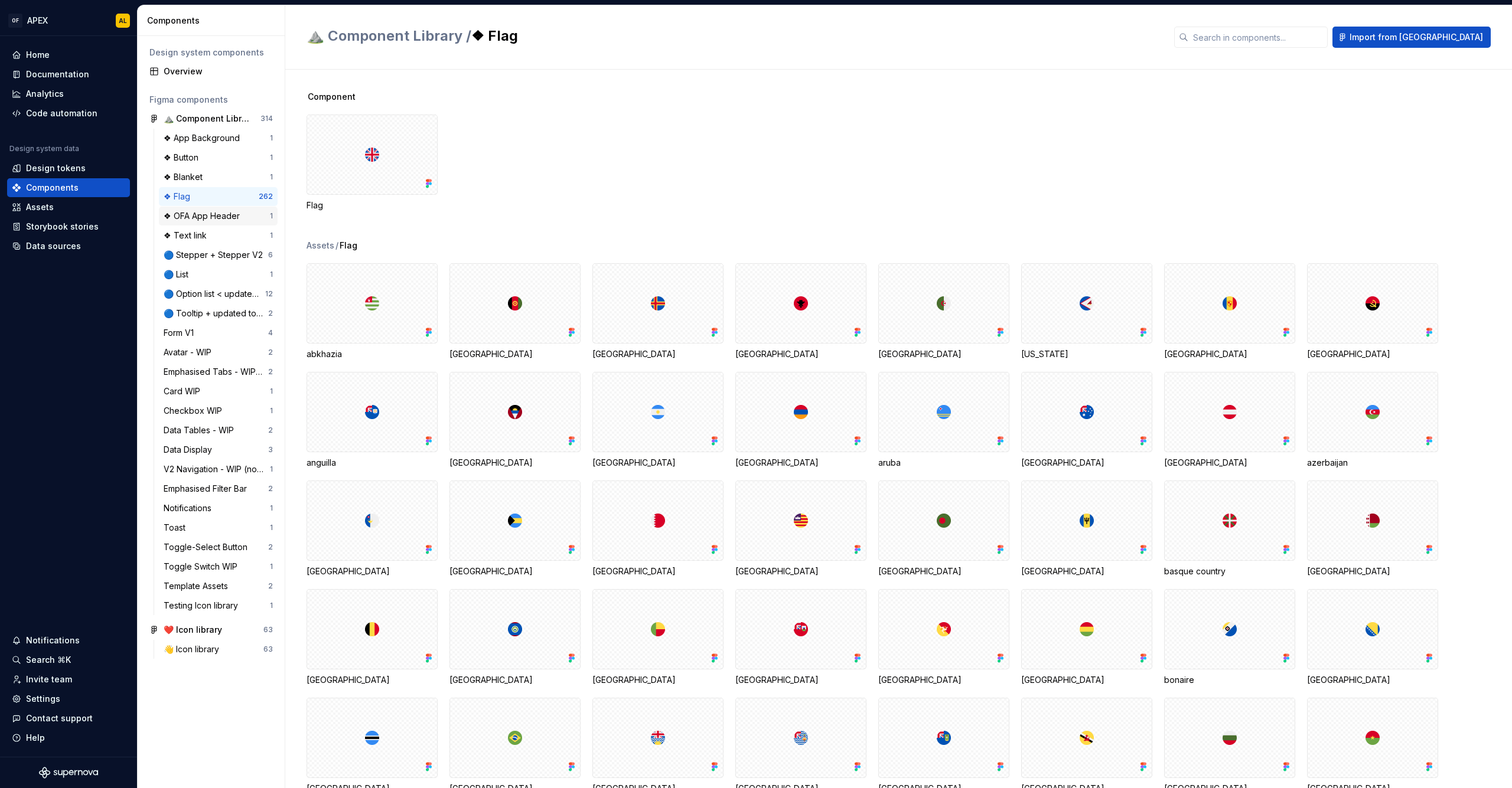
click at [211, 216] on div "❖ OFA App Header" at bounding box center [204, 216] width 81 height 12
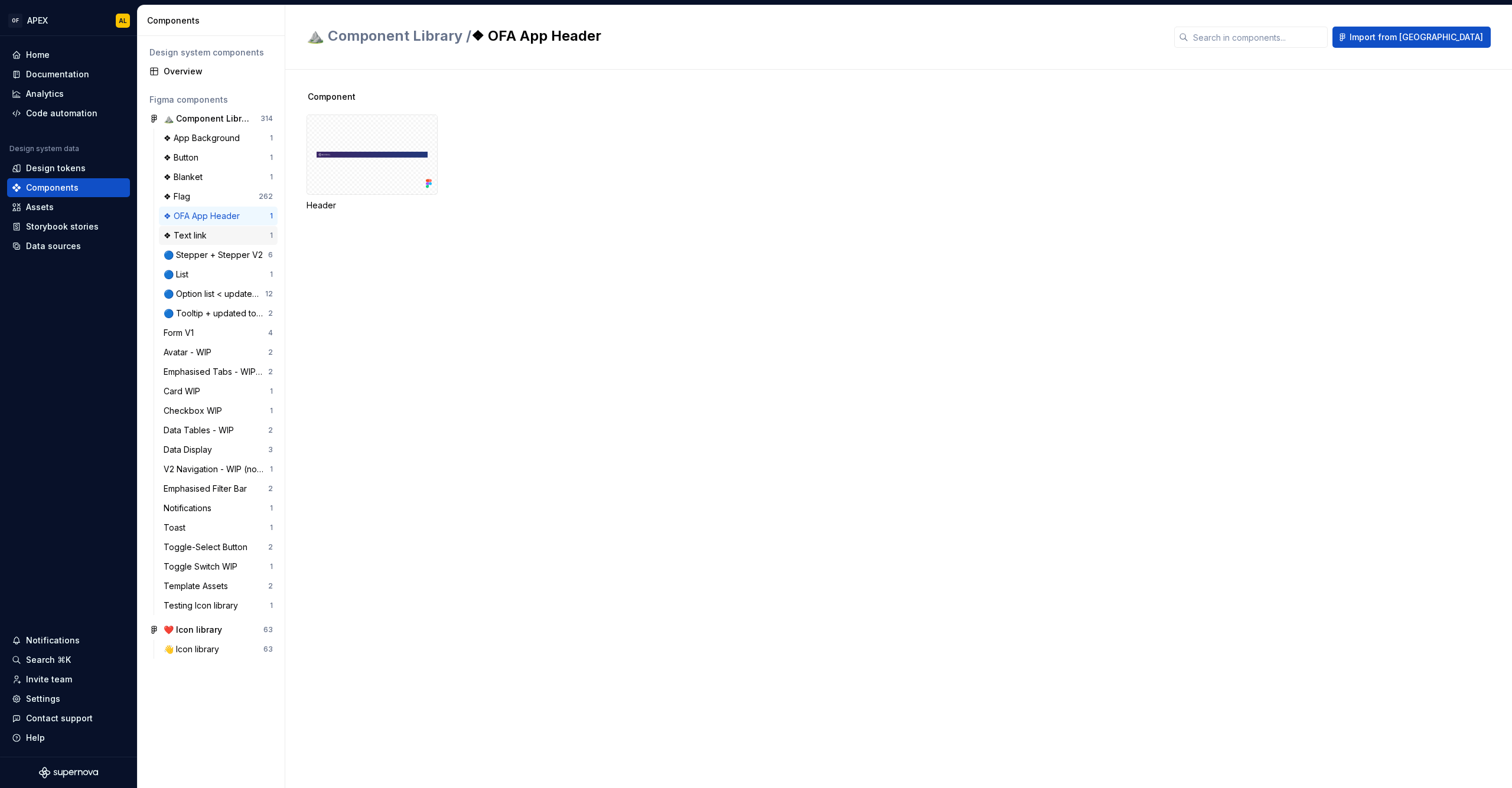
click at [207, 232] on div "❖ Text link" at bounding box center [187, 235] width 48 height 12
click at [211, 220] on div "❖ OFA App Header" at bounding box center [204, 216] width 81 height 12
click at [68, 177] on div "Design tokens" at bounding box center [68, 168] width 123 height 19
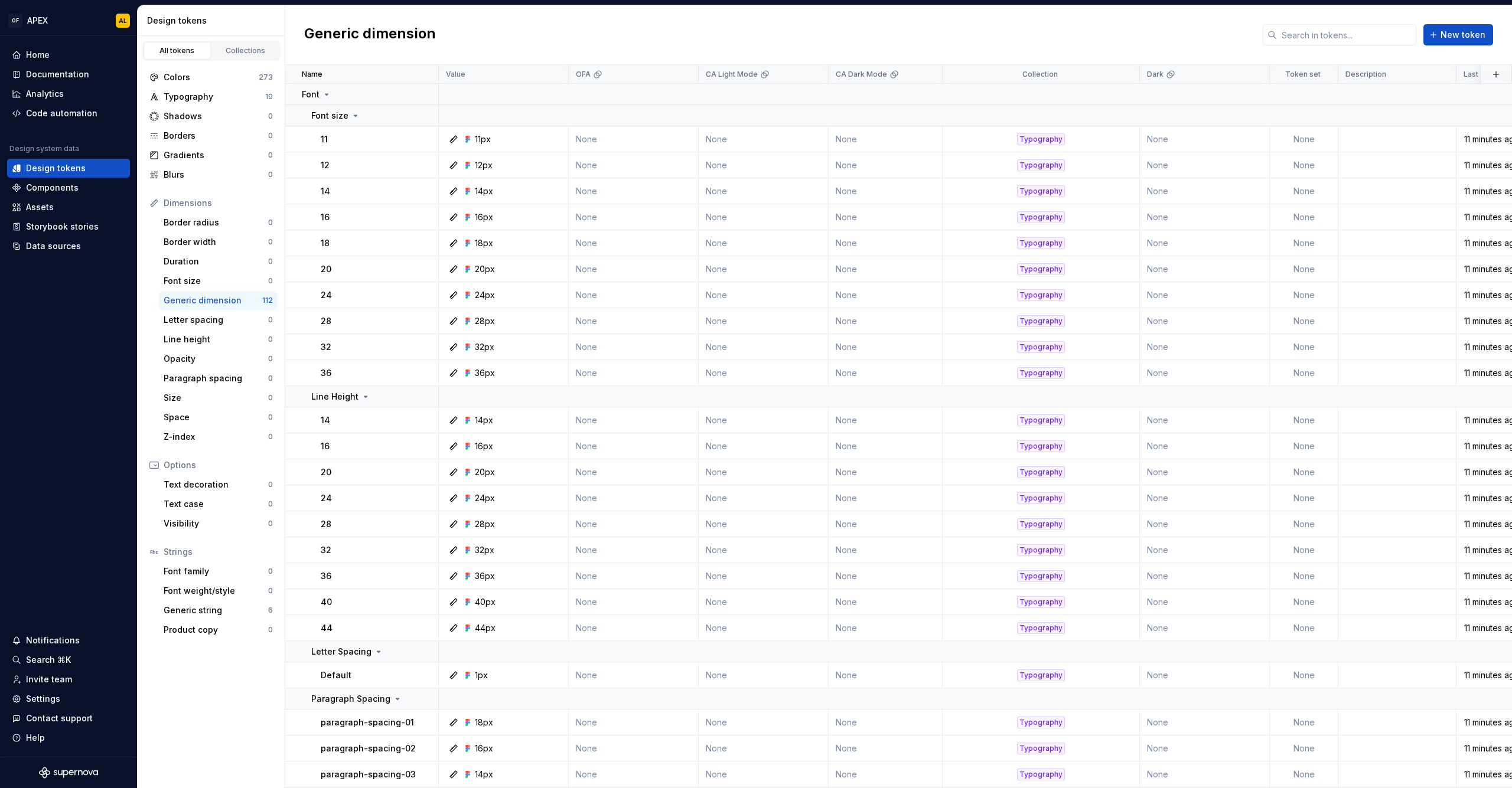
click at [250, 32] on div "Design tokens" at bounding box center [211, 21] width 148 height 31
click at [247, 49] on div "Collections" at bounding box center [246, 51] width 59 height 10
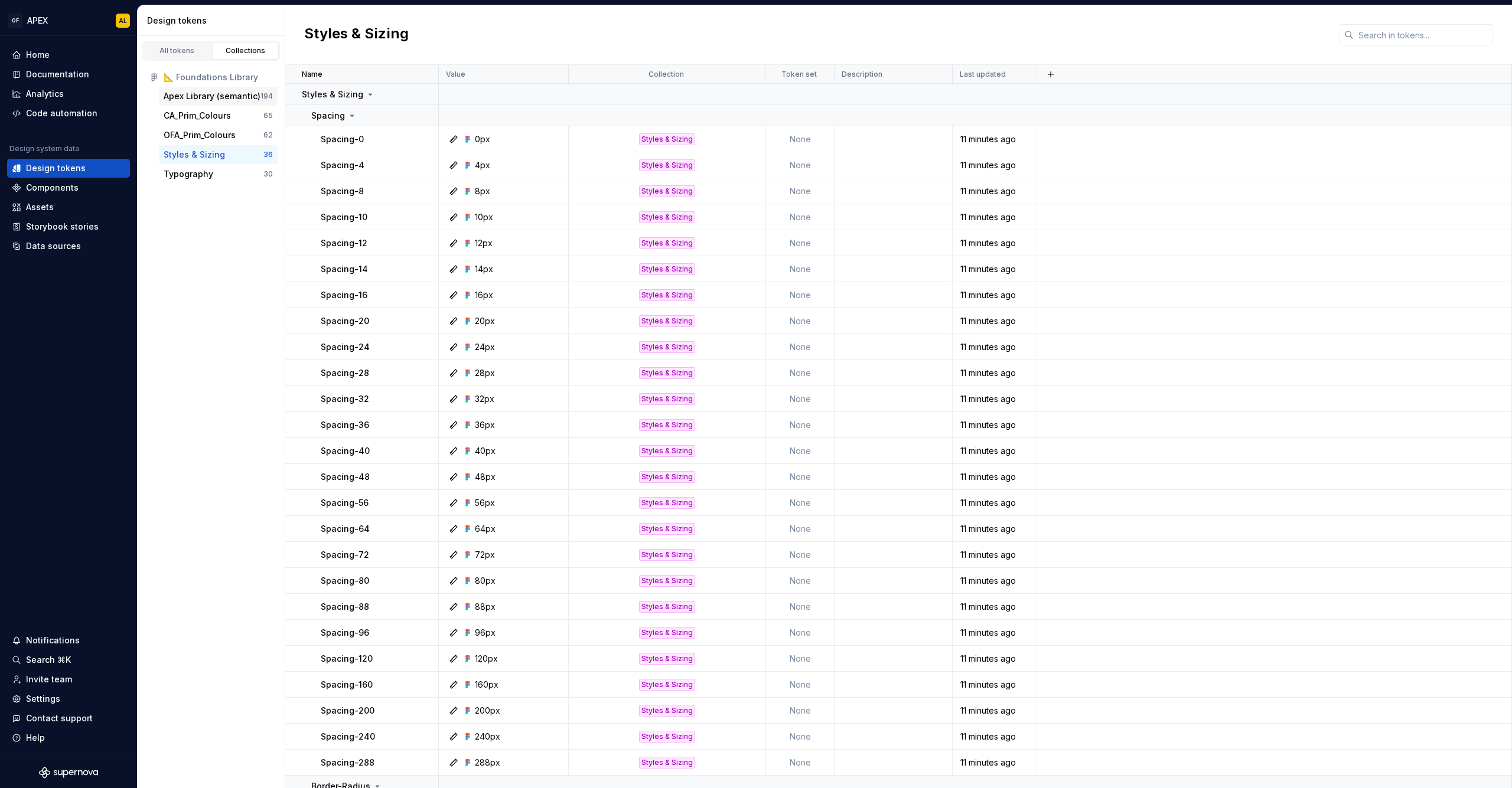
click at [212, 98] on div "Apex Library (semantic)" at bounding box center [211, 96] width 97 height 12
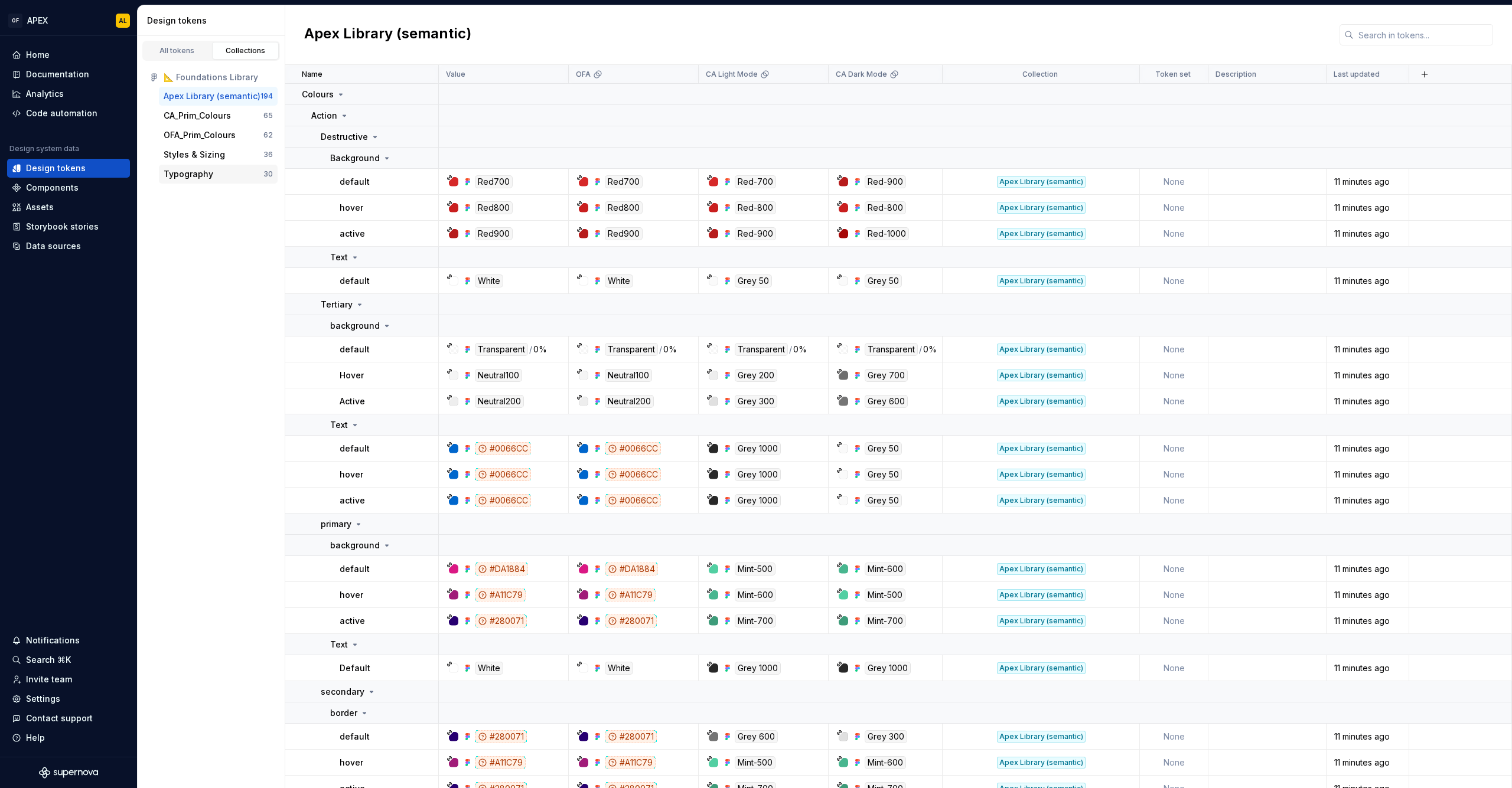
click at [214, 171] on div "Typography" at bounding box center [213, 174] width 100 height 12
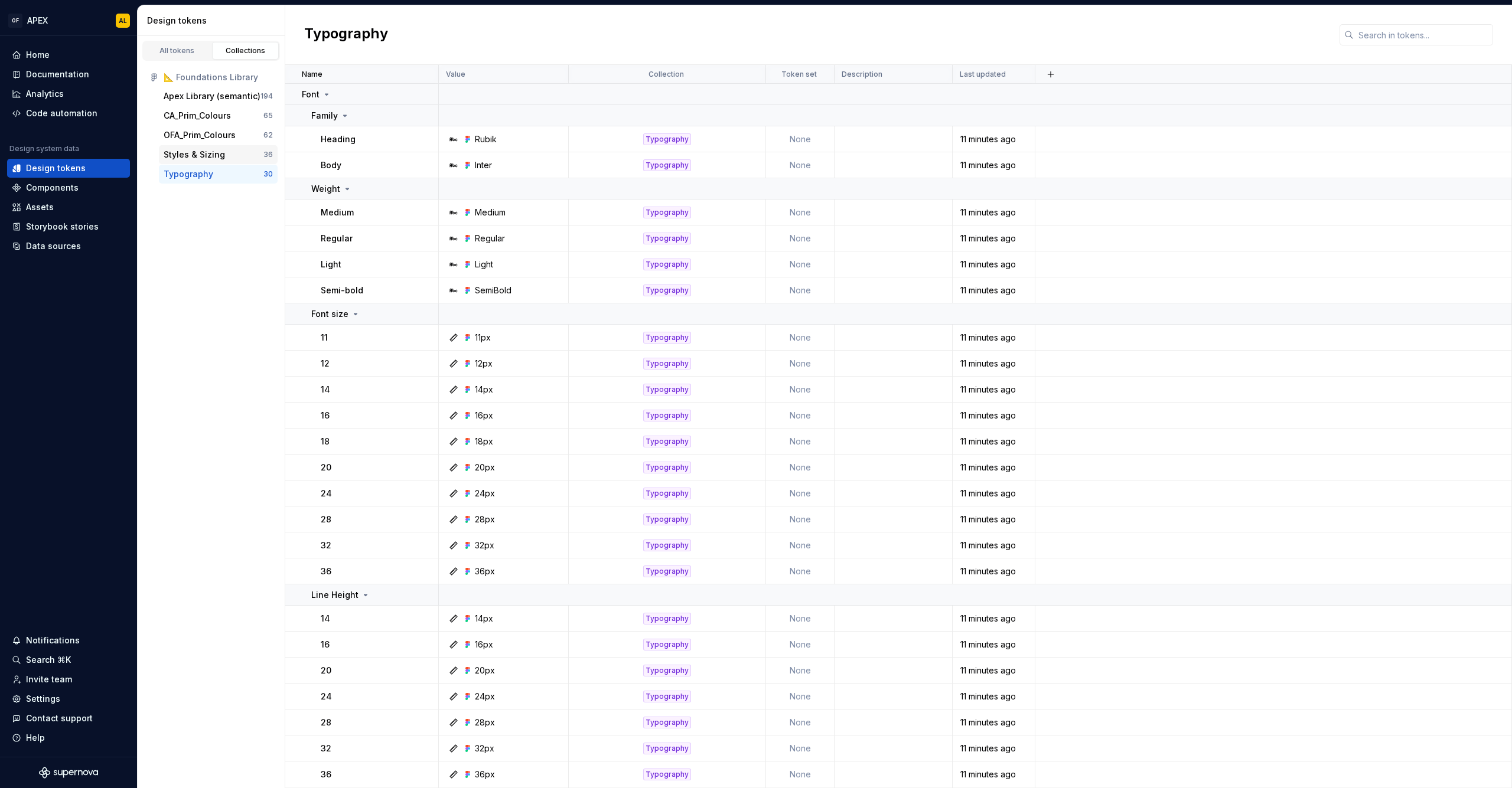
click at [221, 151] on div "Styles & Sizing" at bounding box center [194, 154] width 61 height 12
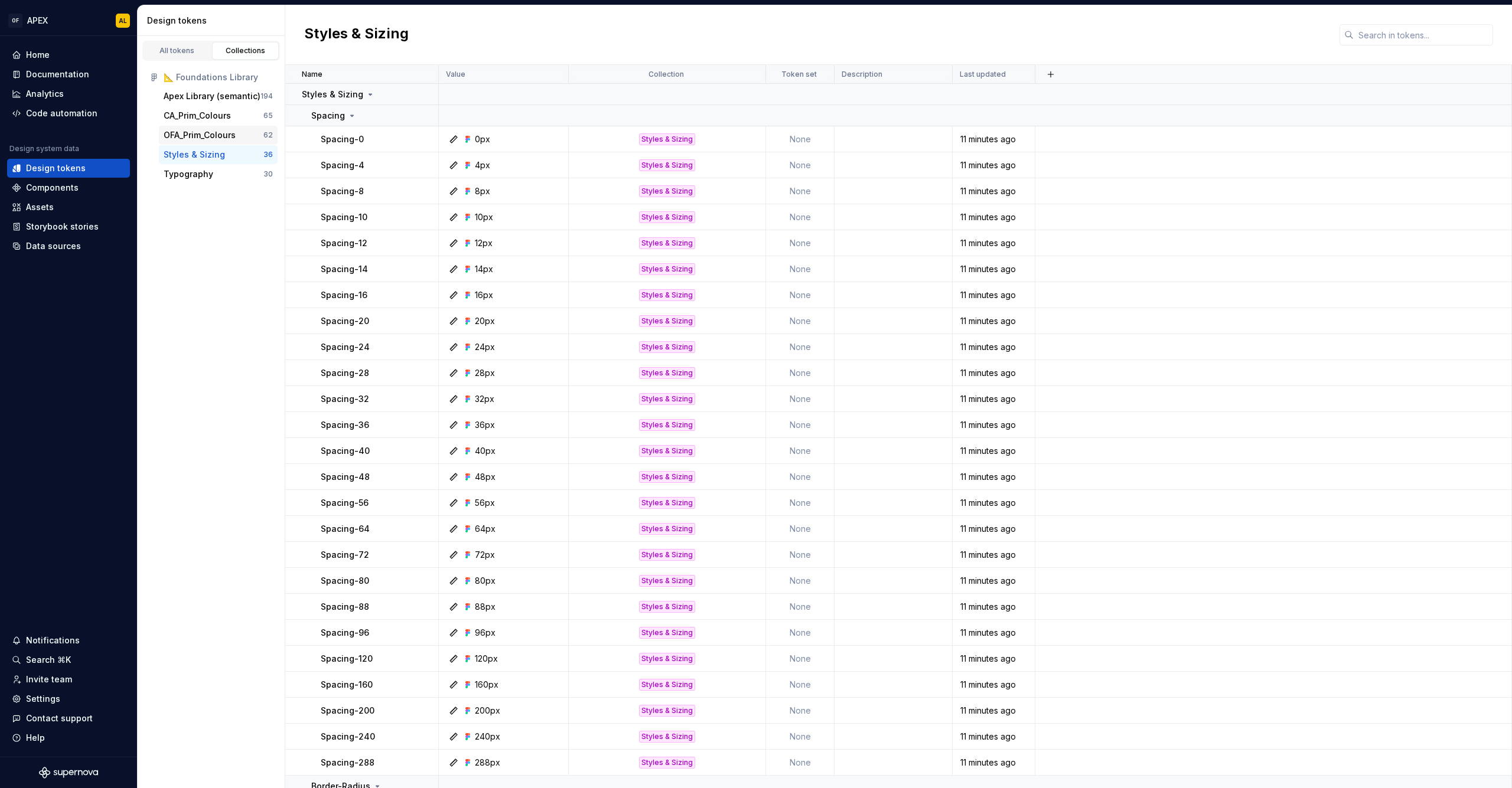
click at [198, 130] on div "OFA_Prim_Colours" at bounding box center [199, 135] width 72 height 12
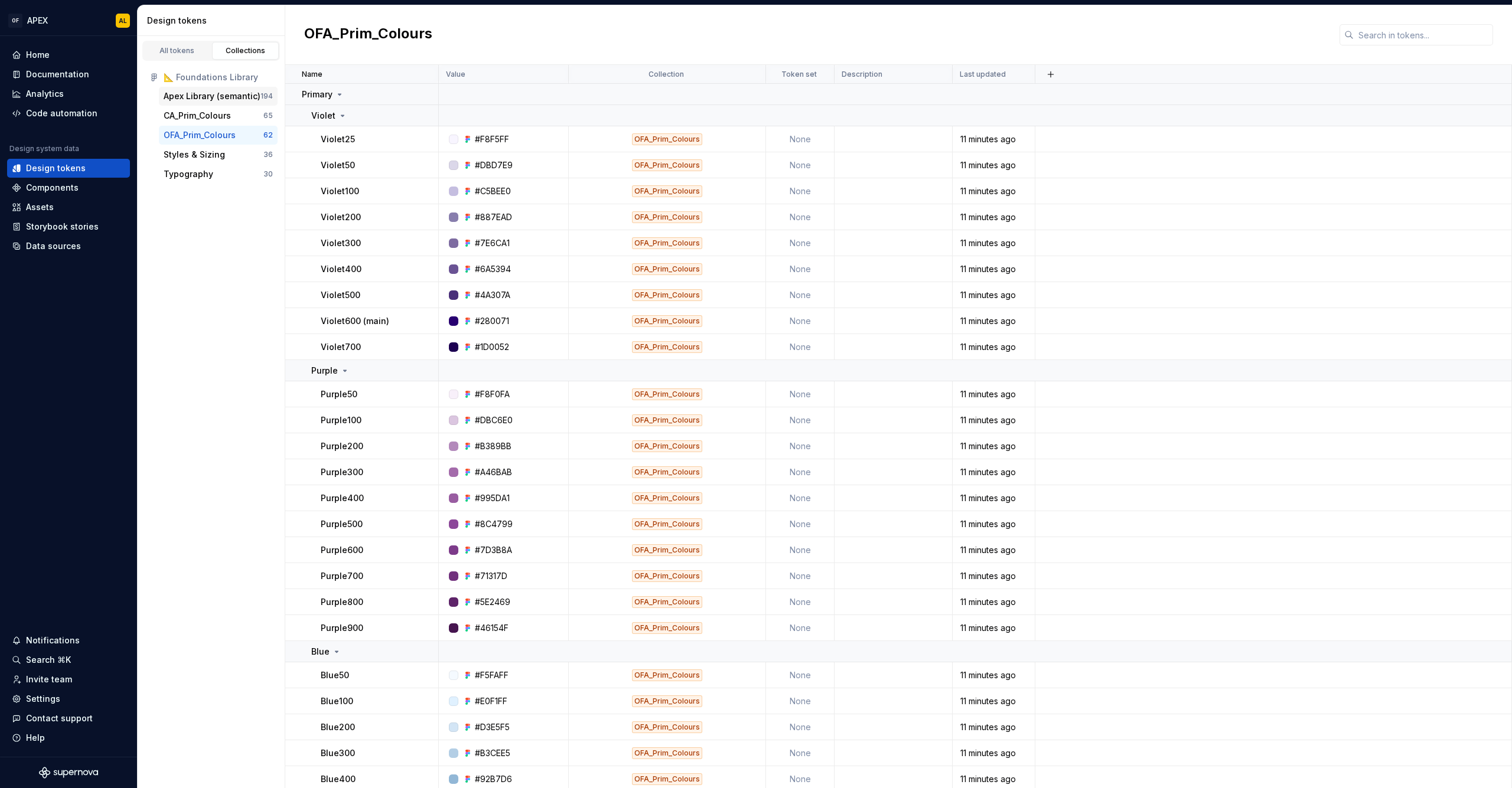
click at [220, 102] on div "Apex Library (semantic)" at bounding box center [211, 96] width 97 height 12
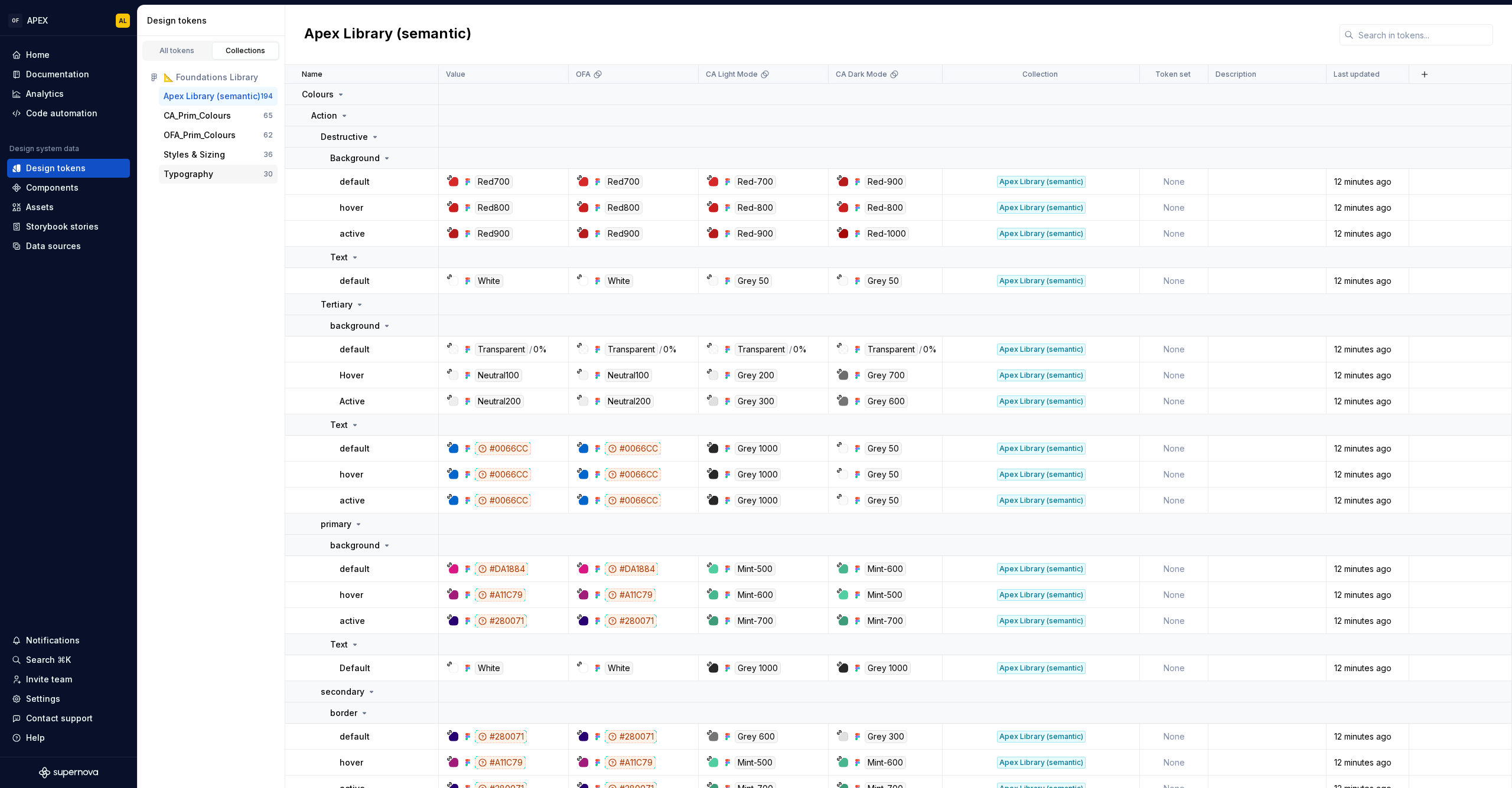
click at [185, 177] on div "Typography" at bounding box center [188, 174] width 49 height 12
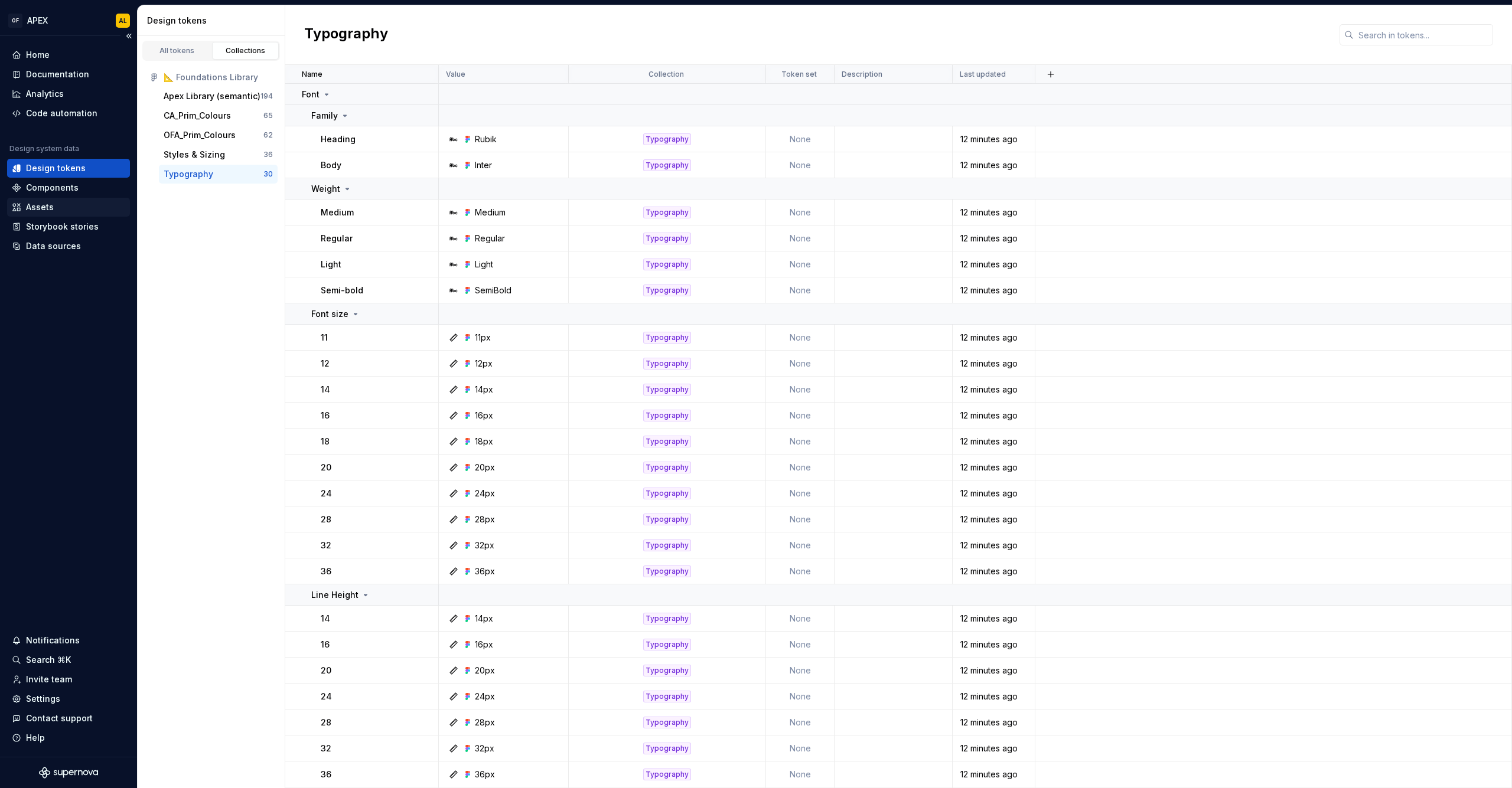
click at [67, 208] on div "Assets" at bounding box center [68, 207] width 113 height 12
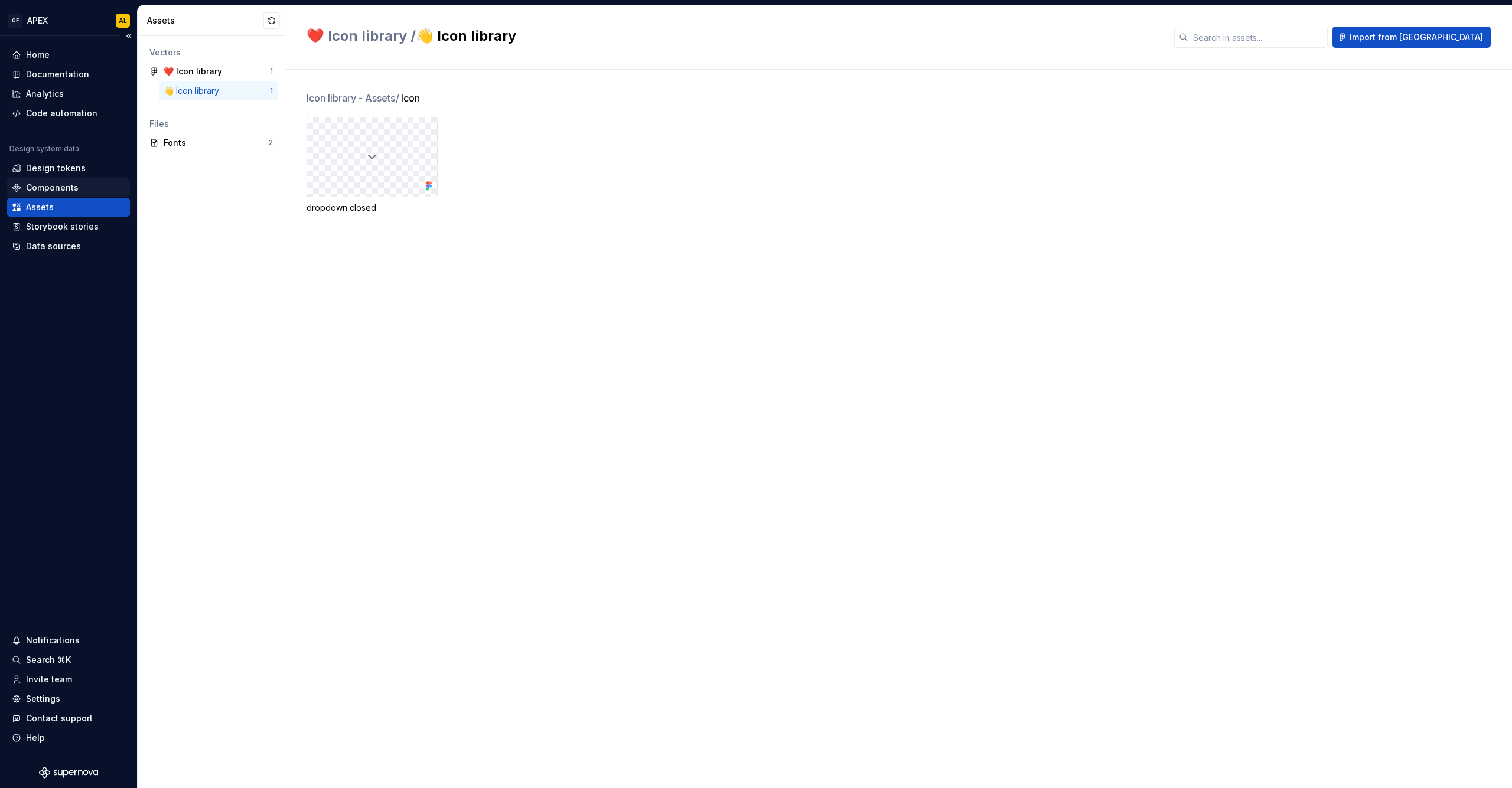
click at [69, 188] on div "Components" at bounding box center [52, 187] width 53 height 12
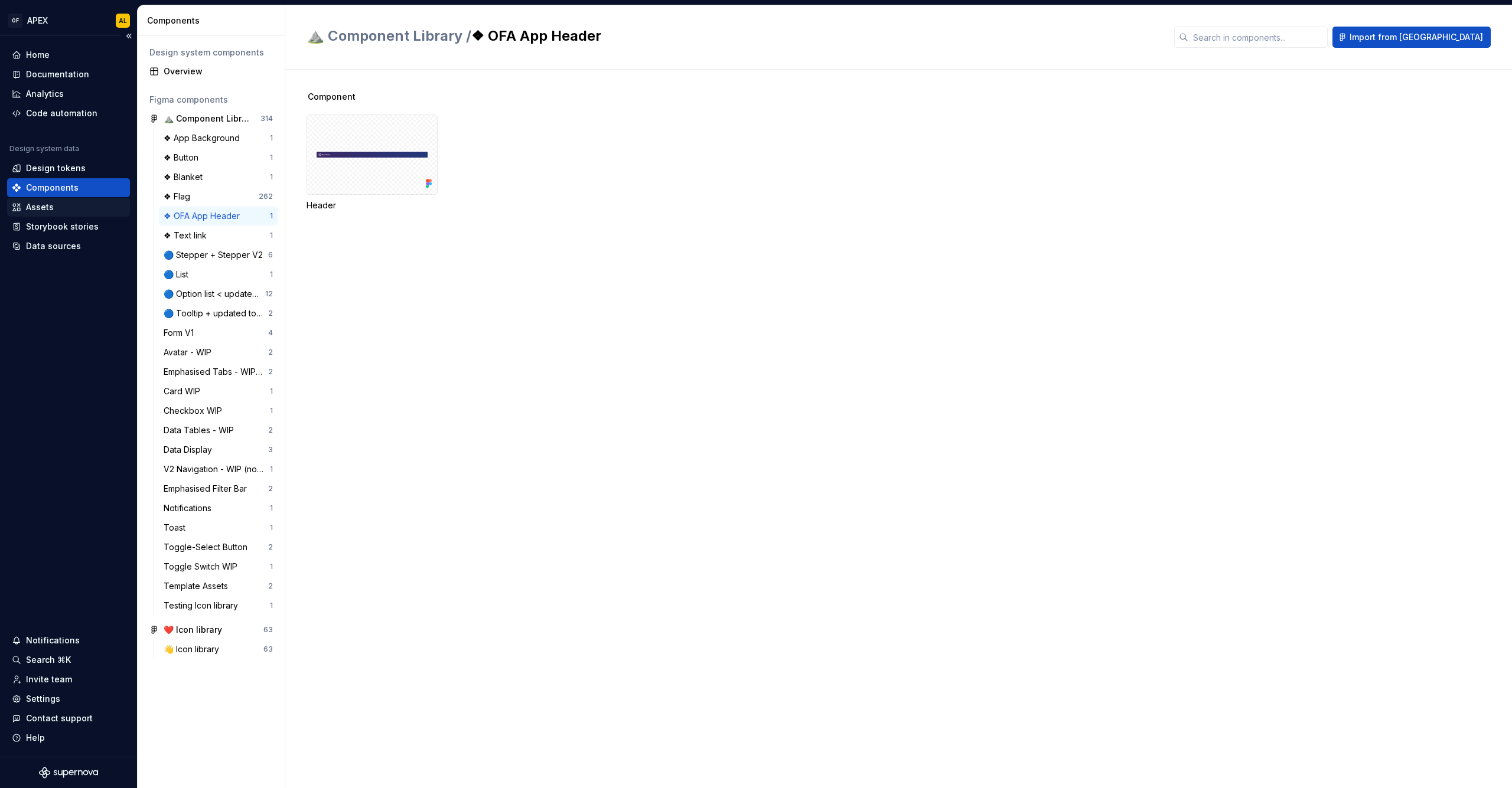
click at [33, 203] on div "Assets" at bounding box center [40, 207] width 27 height 12
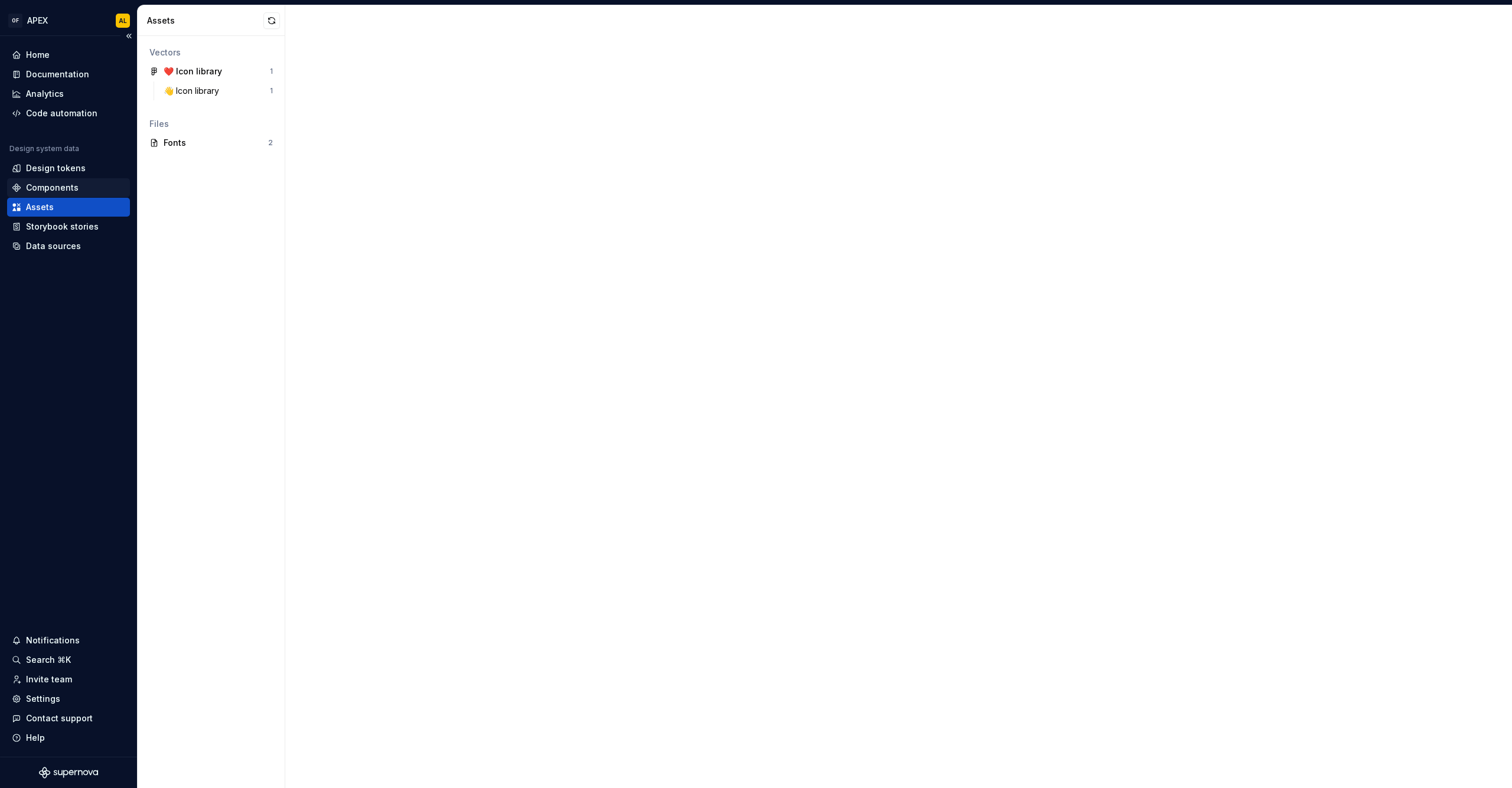
click at [42, 183] on div "Components" at bounding box center [52, 187] width 53 height 12
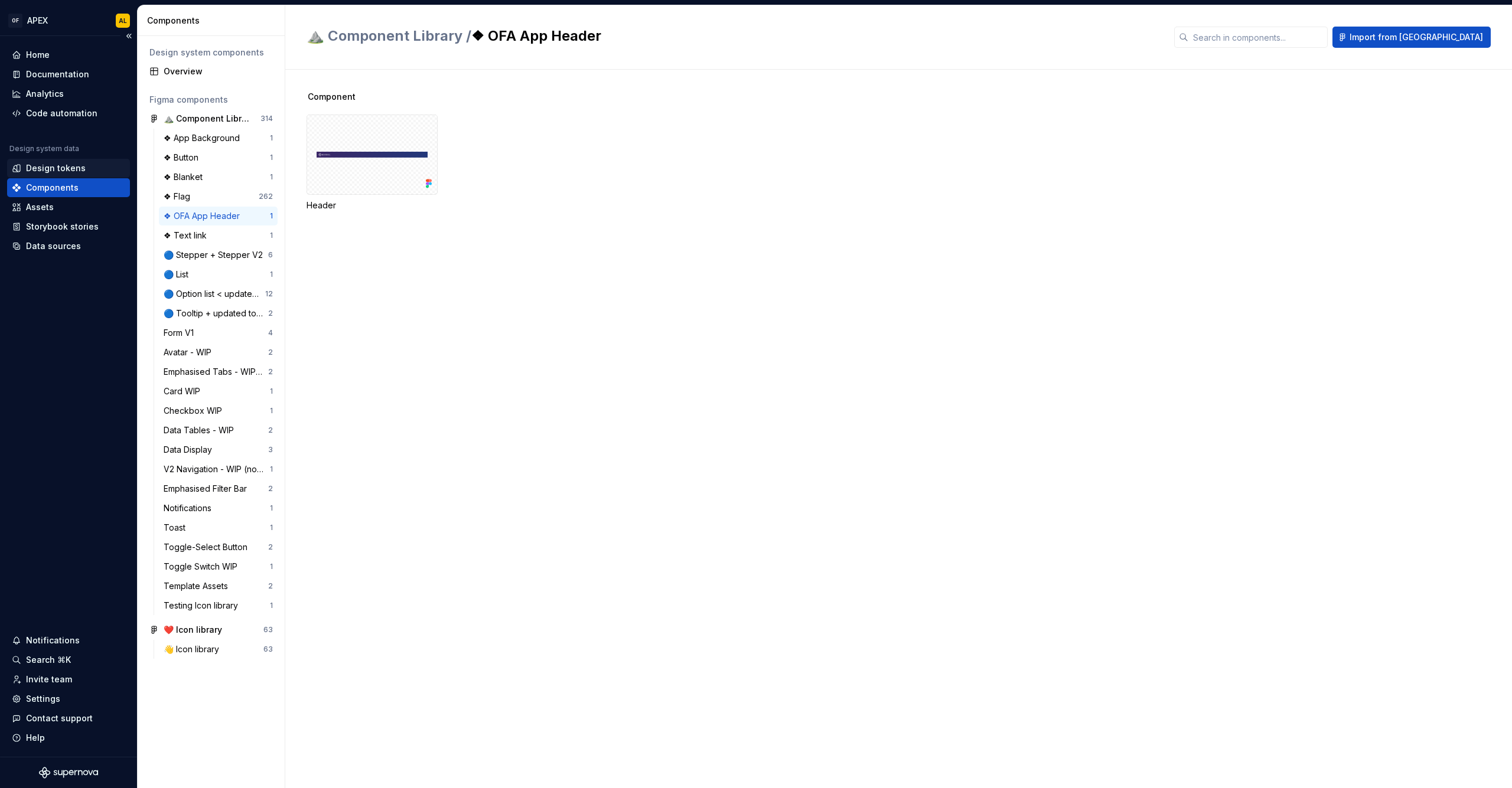
click at [61, 170] on div "Design tokens" at bounding box center [56, 168] width 60 height 12
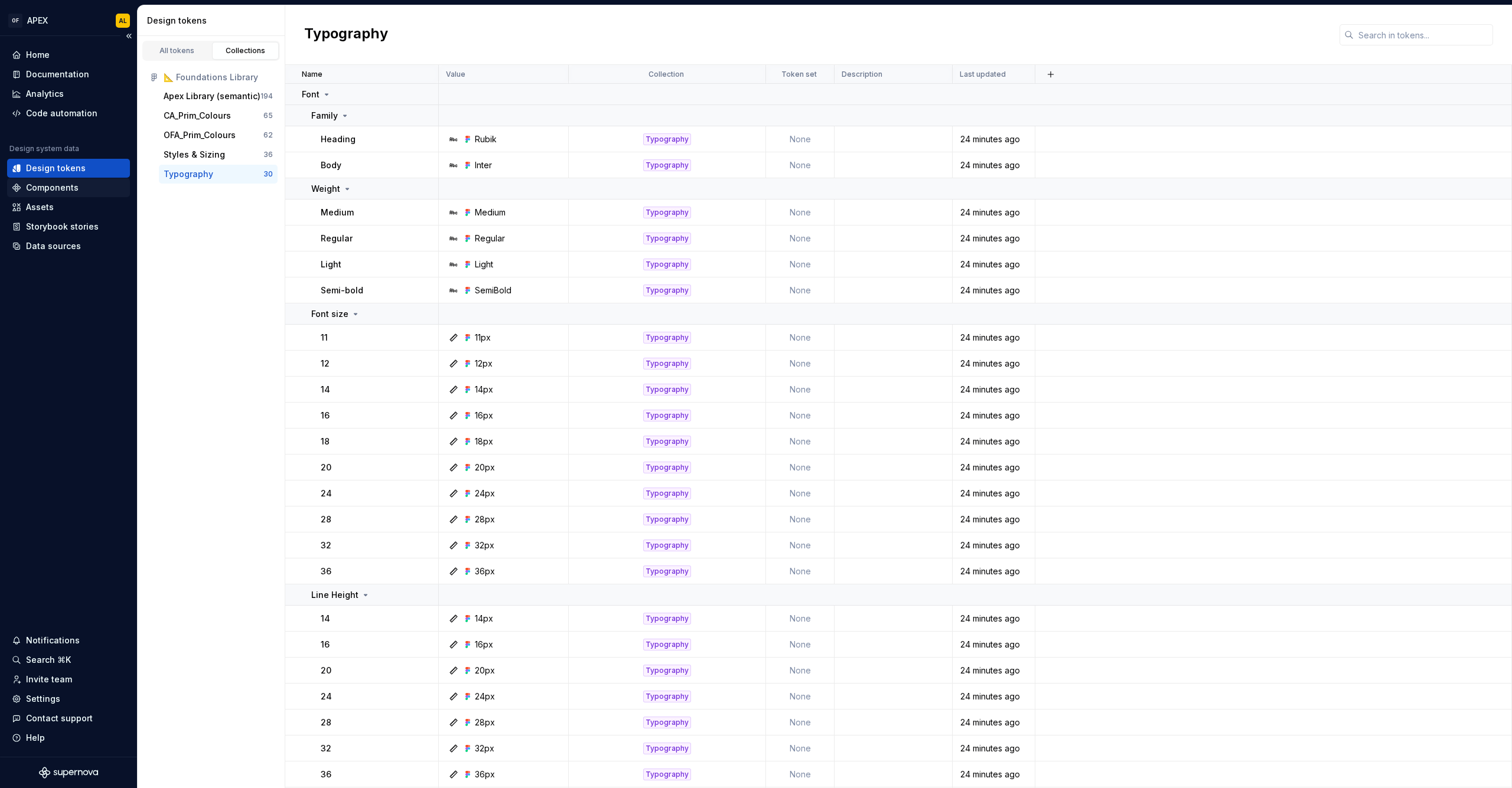
click at [78, 191] on div "Components" at bounding box center [68, 187] width 113 height 12
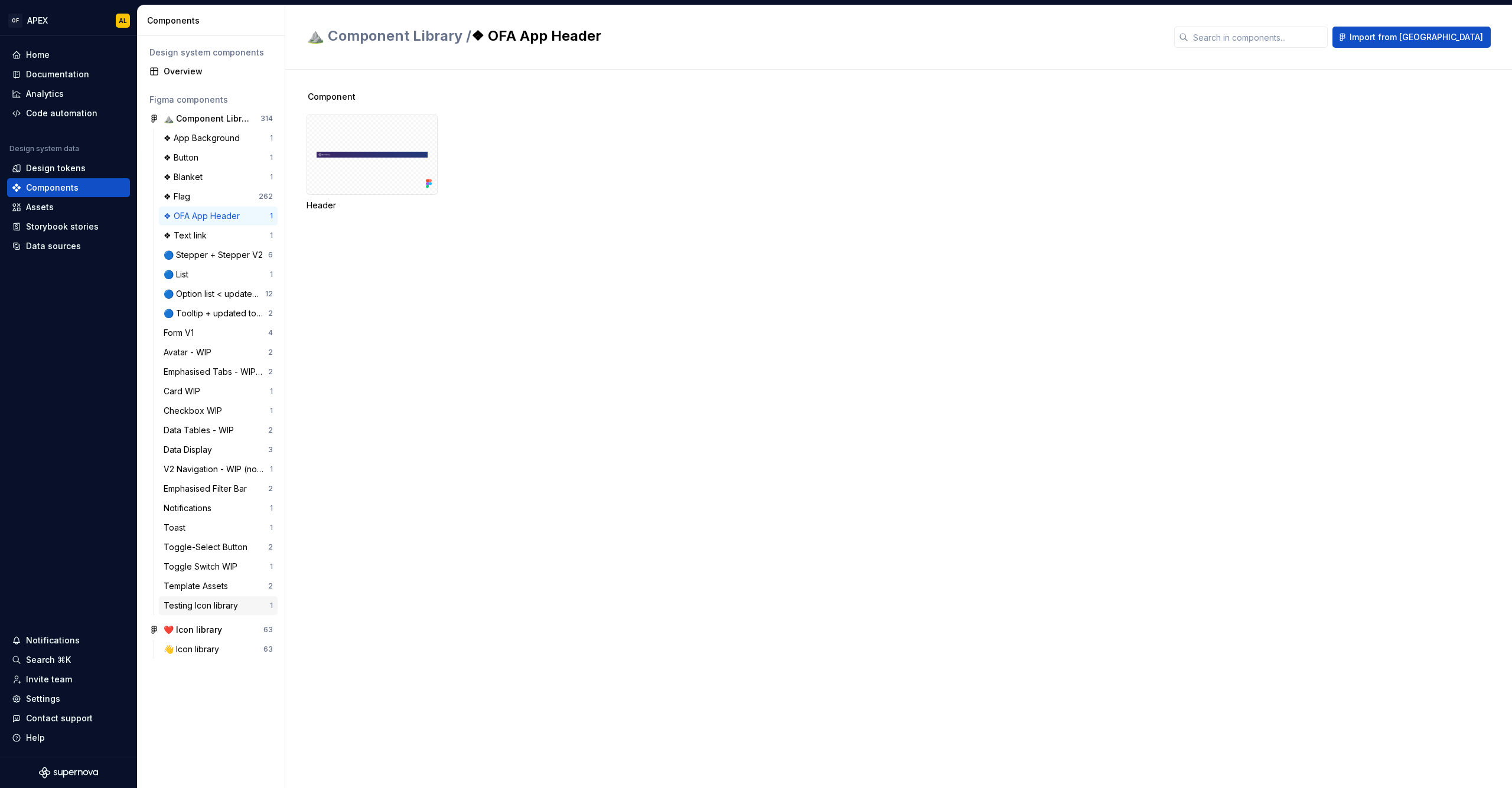
click at [232, 598] on div "Testing Icon library 1" at bounding box center [218, 606] width 119 height 19
click at [227, 586] on div "Template Assets" at bounding box center [198, 586] width 69 height 12
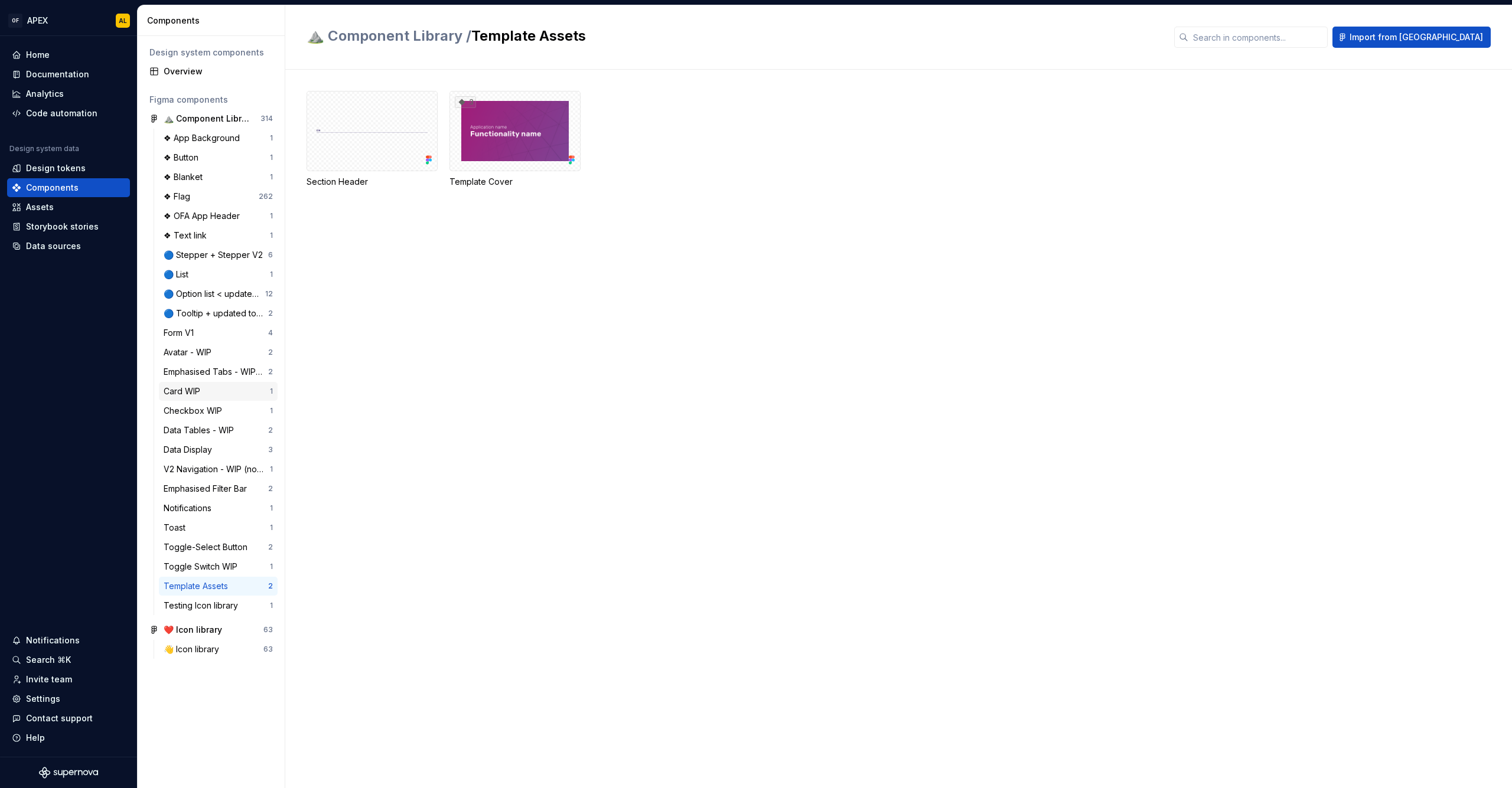
click at [225, 399] on div "Card WIP 1" at bounding box center [218, 392] width 119 height 19
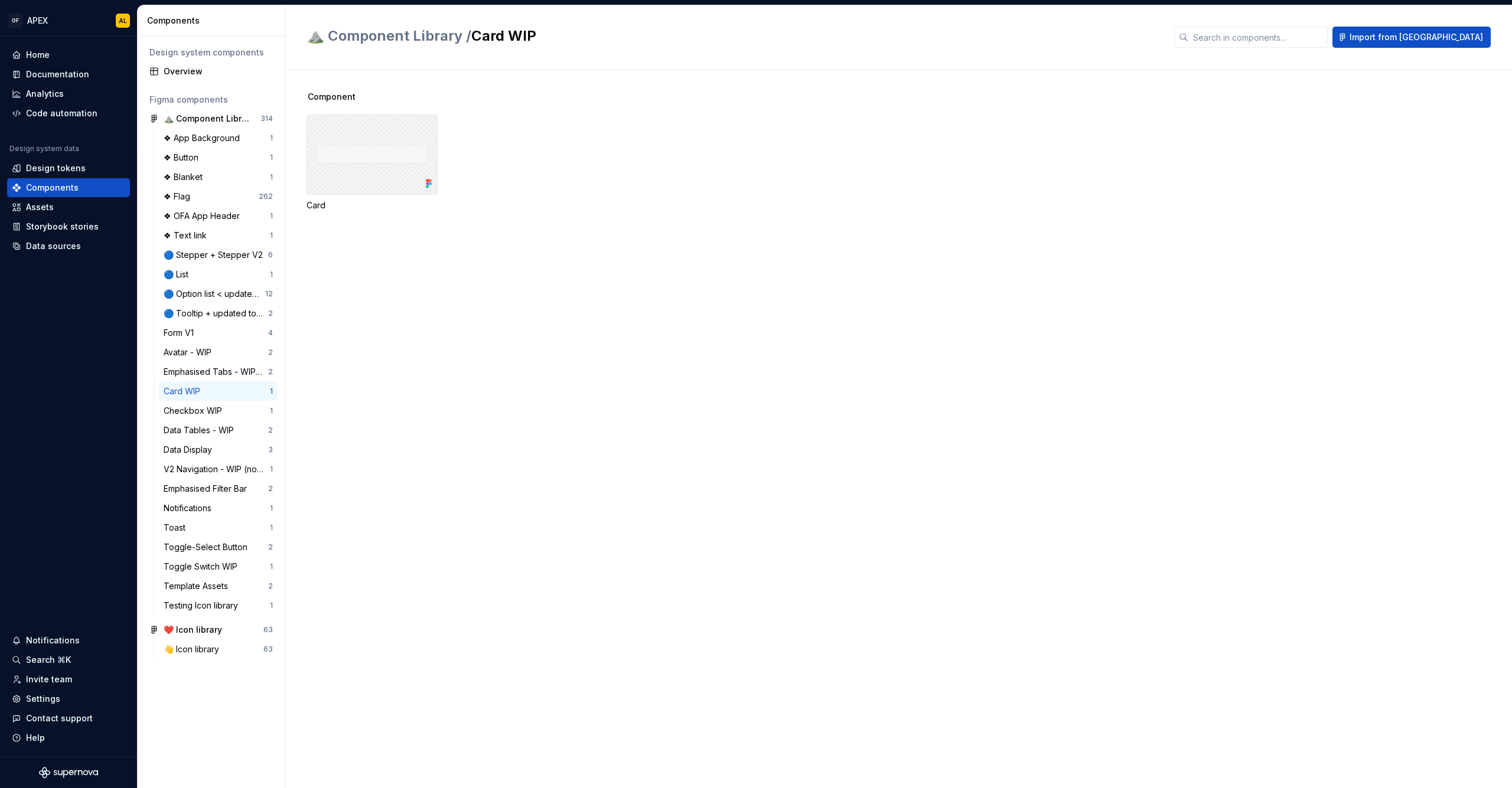
click at [366, 171] on div at bounding box center [371, 154] width 131 height 80
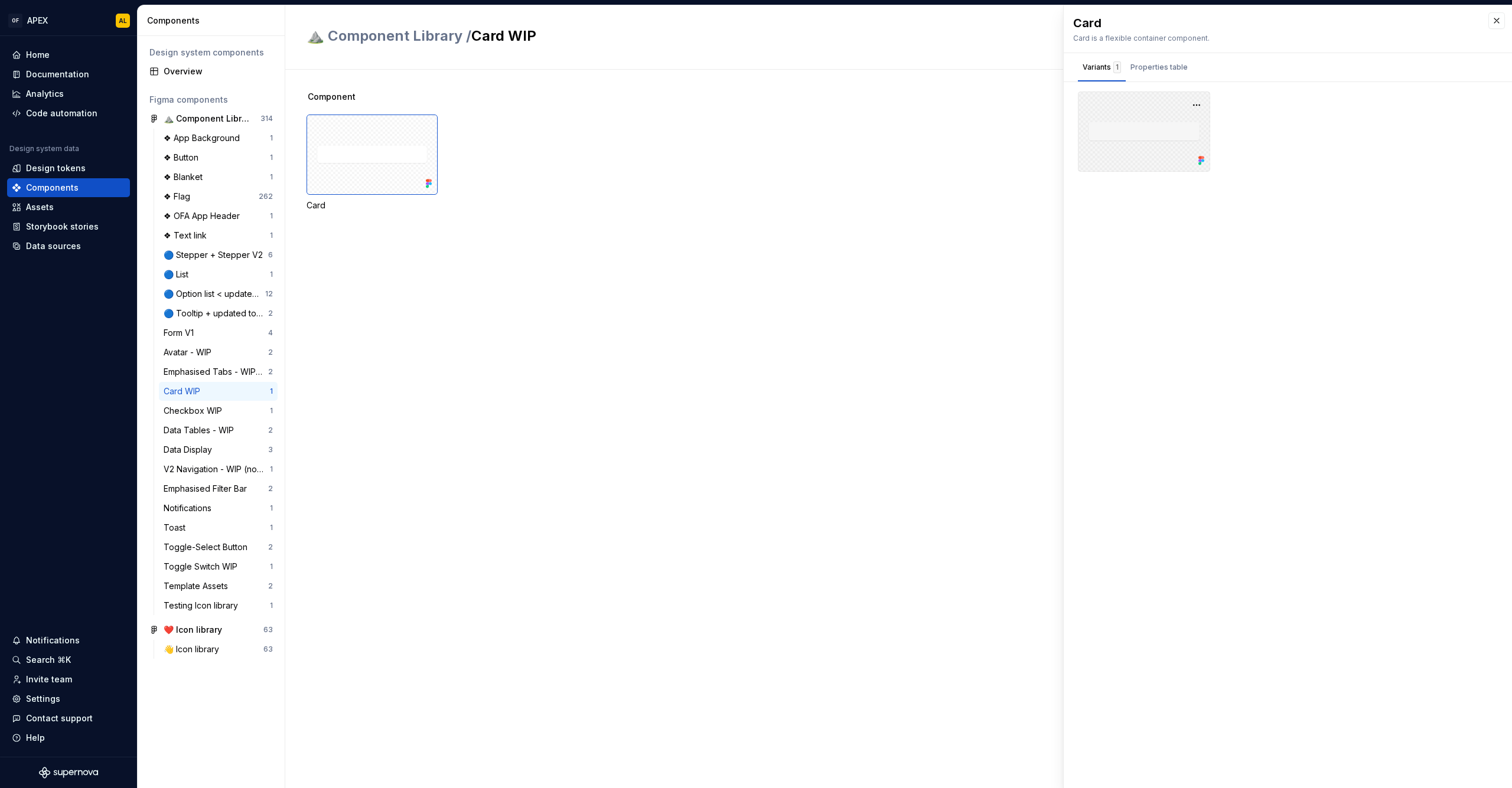
click at [1145, 137] on div at bounding box center [1144, 131] width 133 height 80
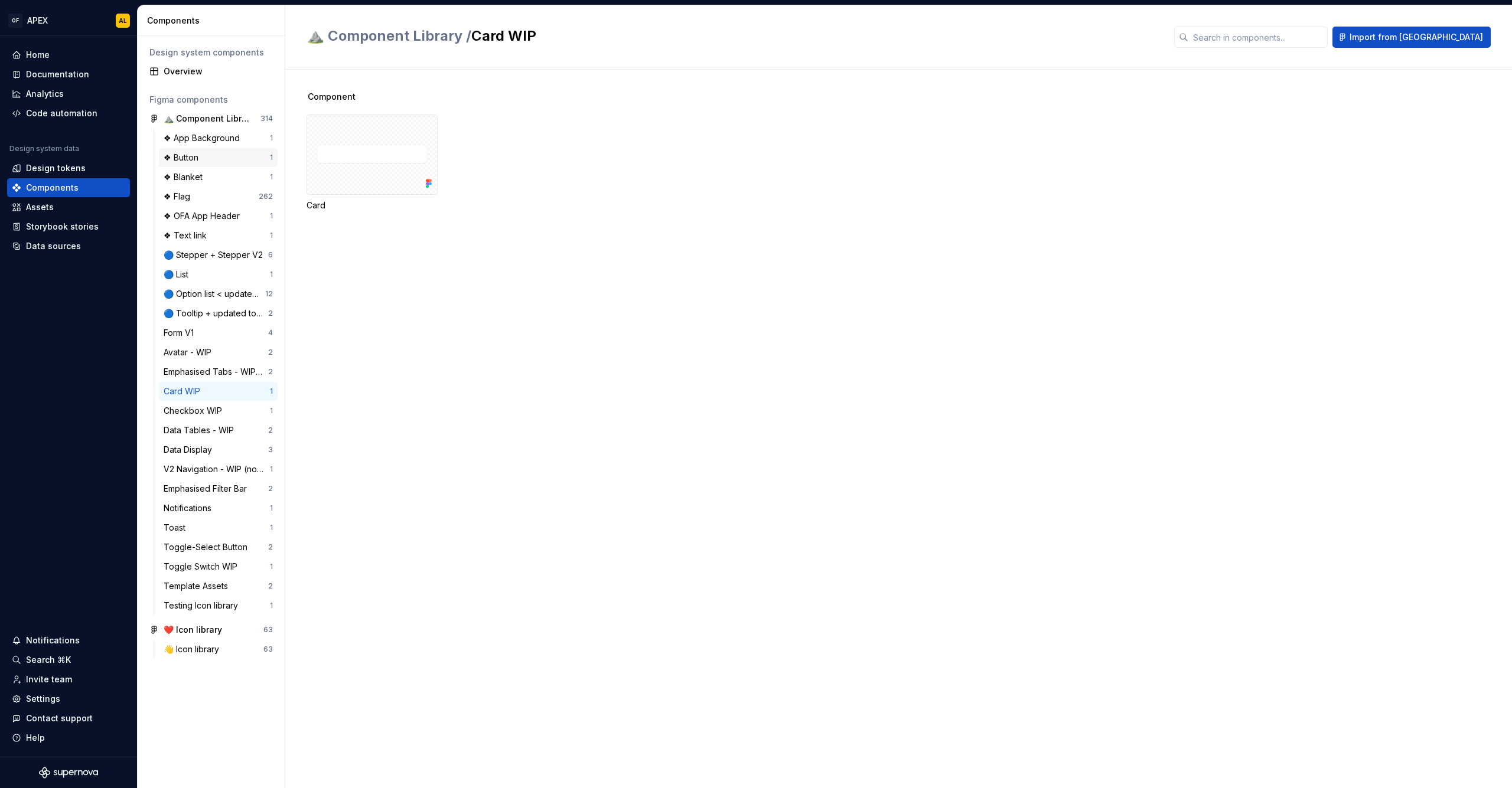
click at [214, 158] on div "❖ Button" at bounding box center [216, 157] width 106 height 12
click at [211, 606] on div "Testing Icon library" at bounding box center [203, 605] width 79 height 12
click at [207, 584] on div "Template Assets" at bounding box center [198, 586] width 69 height 12
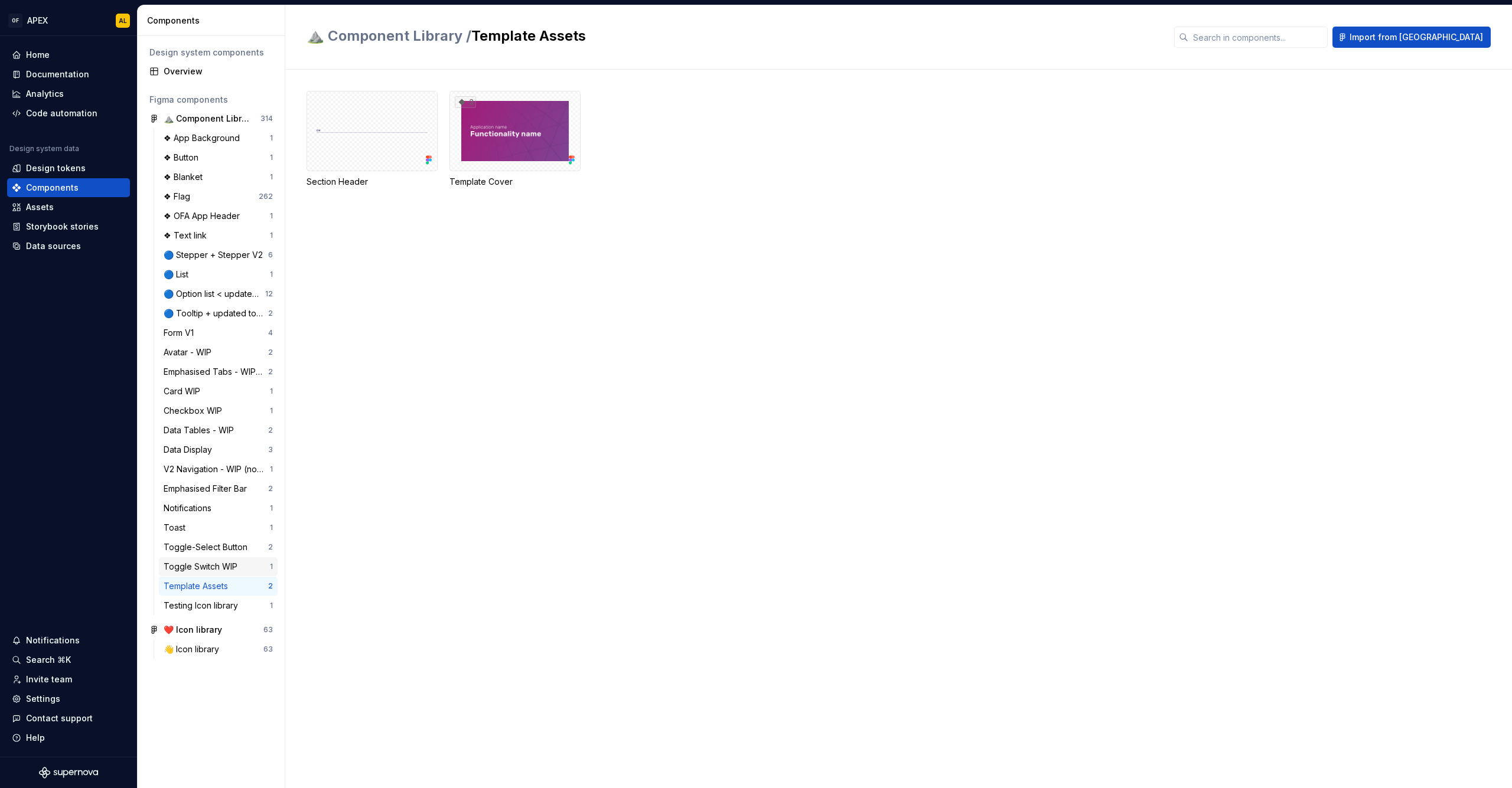
click at [204, 572] on div "Toggle Switch WIP" at bounding box center [203, 566] width 78 height 12
click at [196, 583] on div "Template Assets" at bounding box center [198, 586] width 69 height 12
click at [376, 154] on div at bounding box center [371, 130] width 131 height 80
click at [1152, 51] on div "Properties table" at bounding box center [1159, 55] width 57 height 12
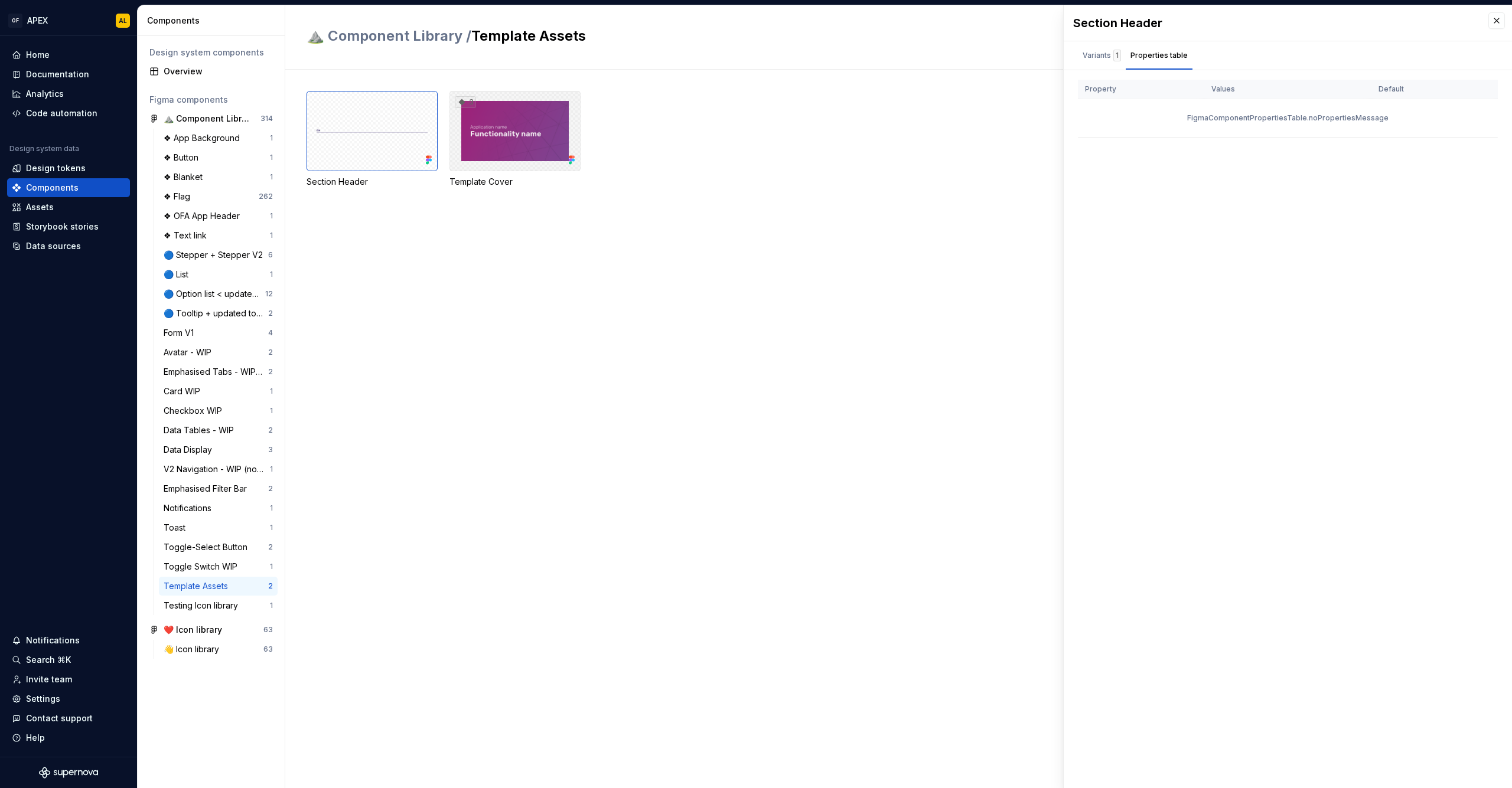
click at [538, 144] on div "3" at bounding box center [515, 130] width 131 height 80
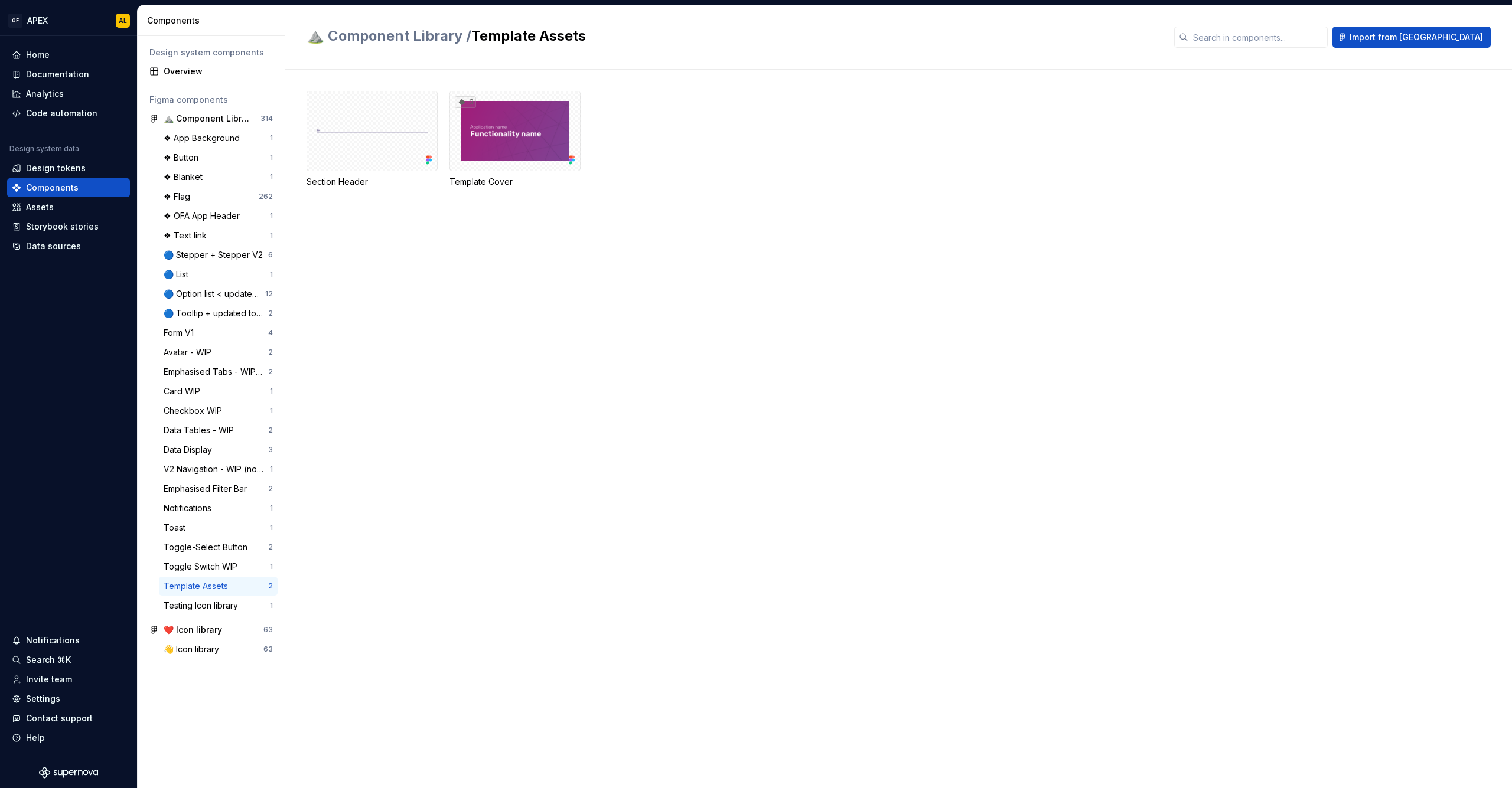
click at [420, 321] on div "Section Header 3 Template Cover" at bounding box center [909, 429] width 1206 height 719
click at [45, 51] on div "Home" at bounding box center [38, 54] width 23 height 12
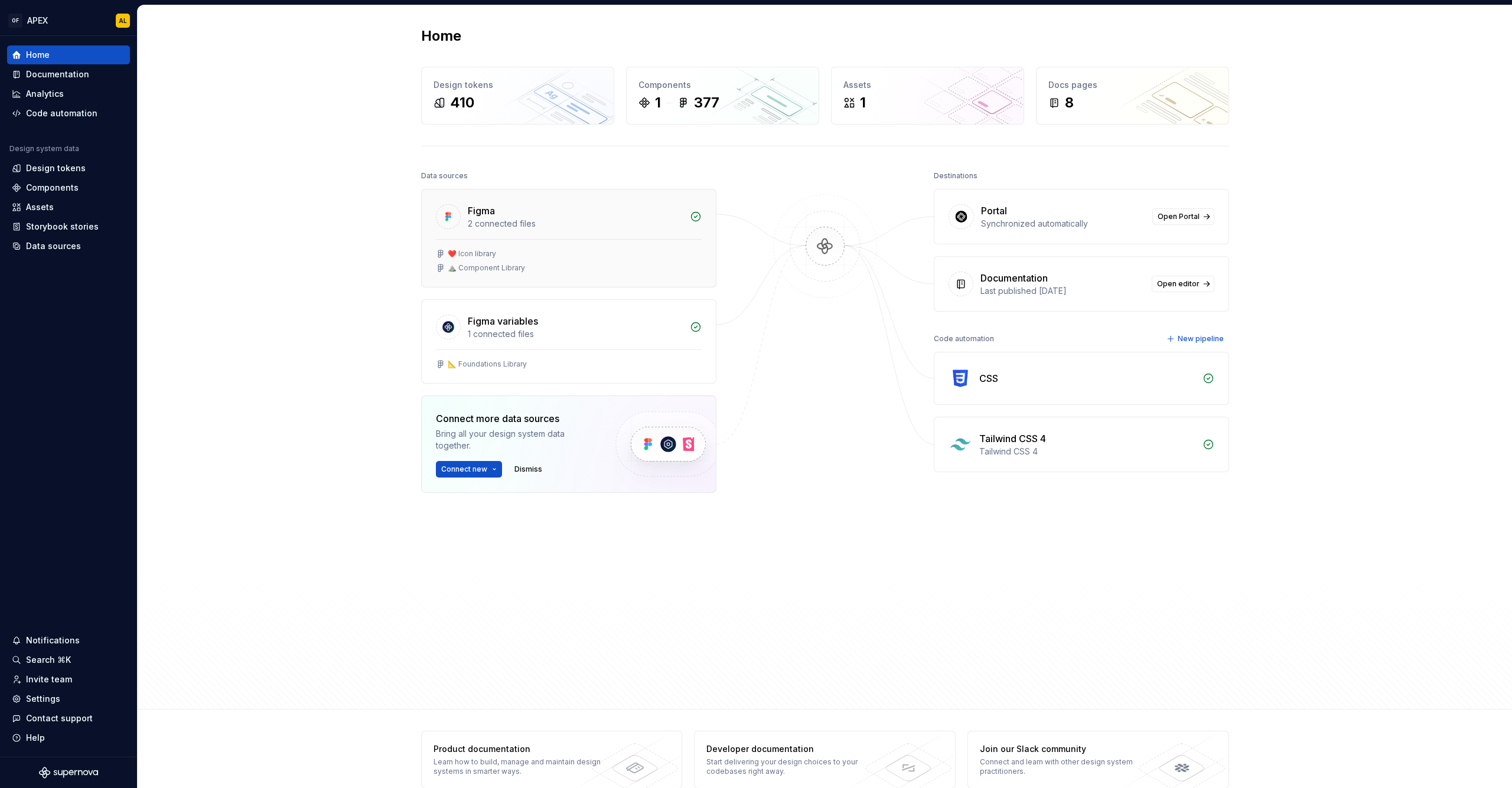
click at [637, 221] on div "2 connected files" at bounding box center [575, 223] width 215 height 12
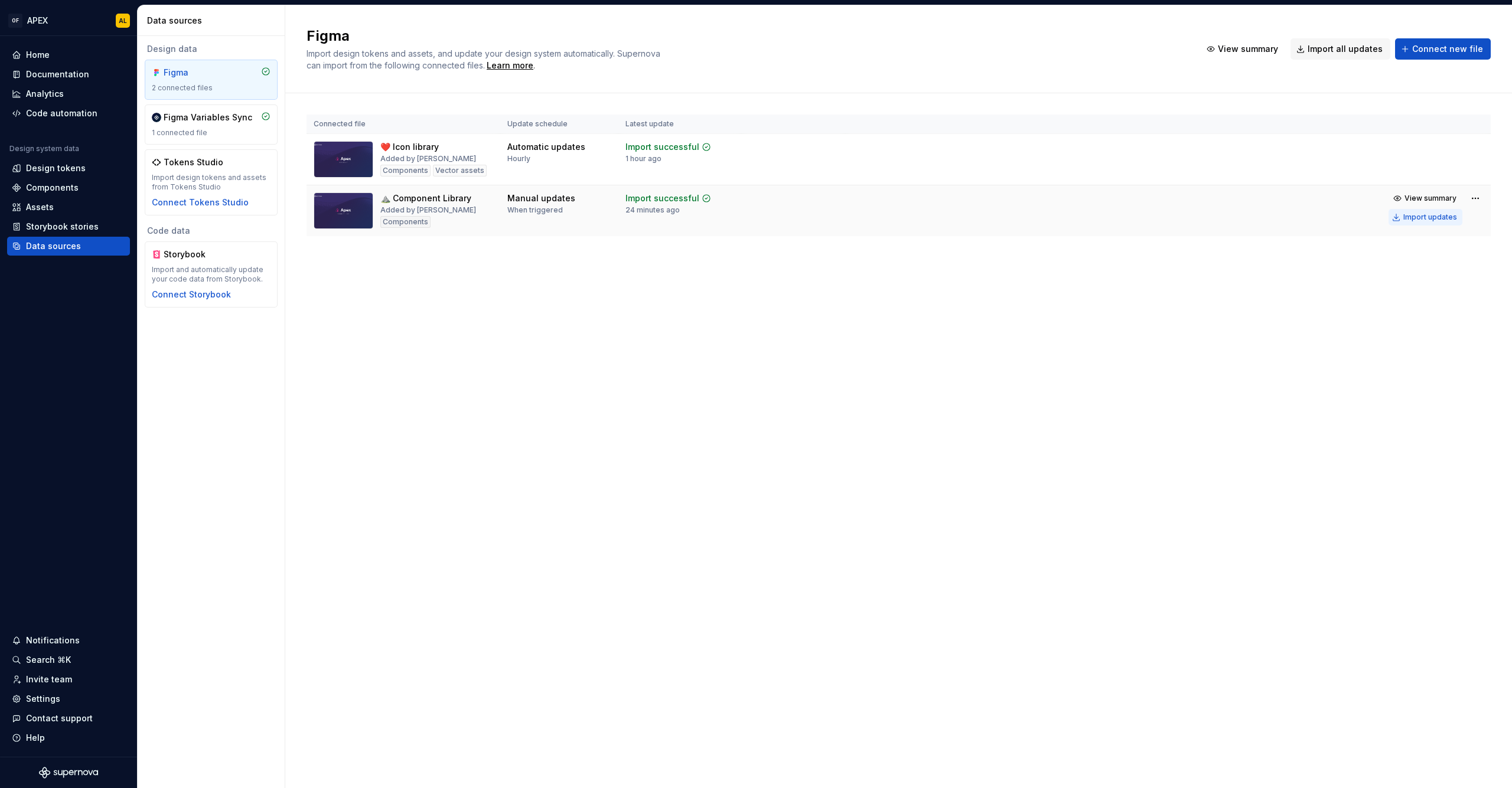
click at [1421, 218] on div "Import updates" at bounding box center [1430, 218] width 54 height 10
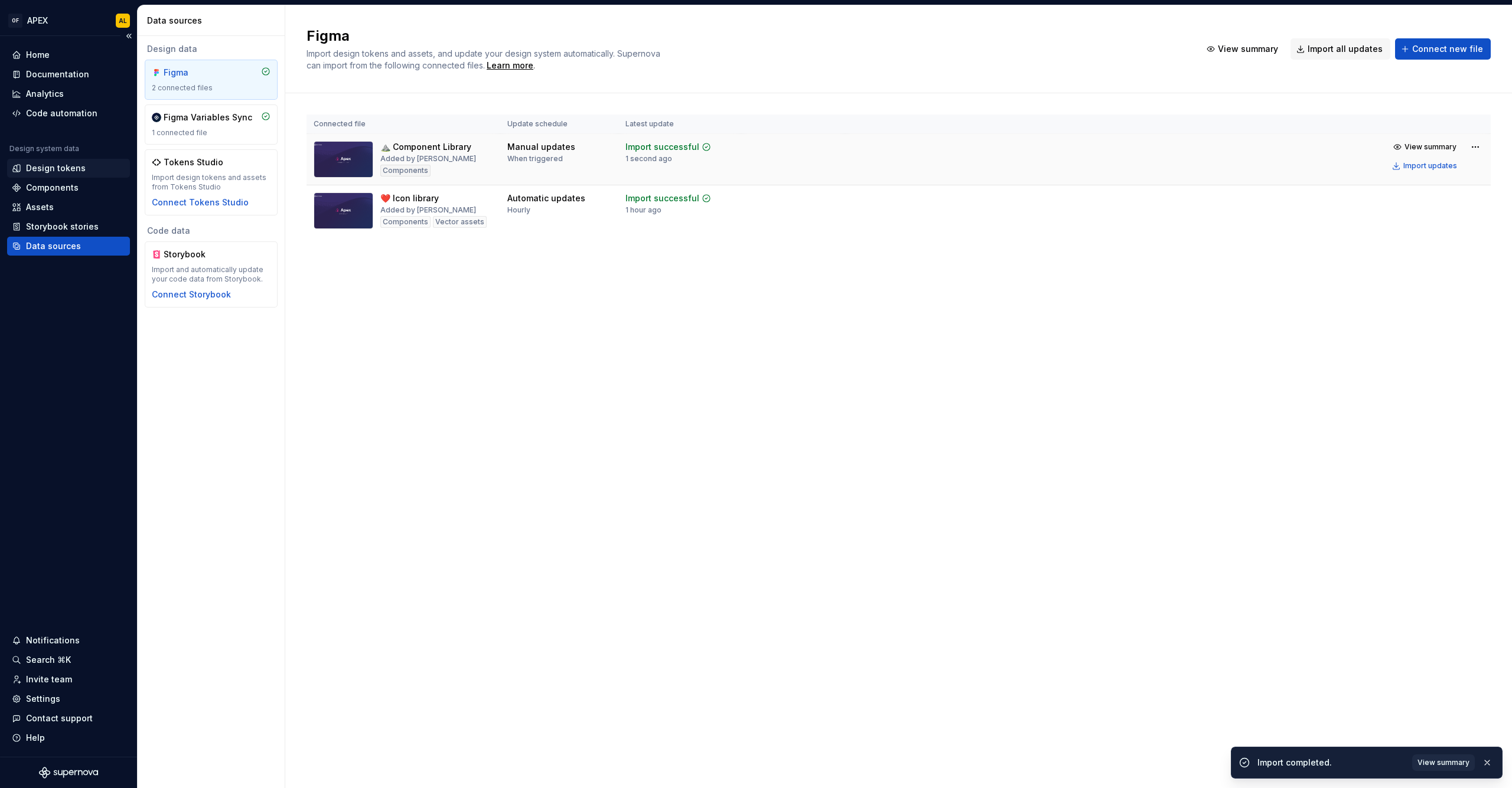
click at [57, 162] on div "Design tokens" at bounding box center [68, 168] width 123 height 19
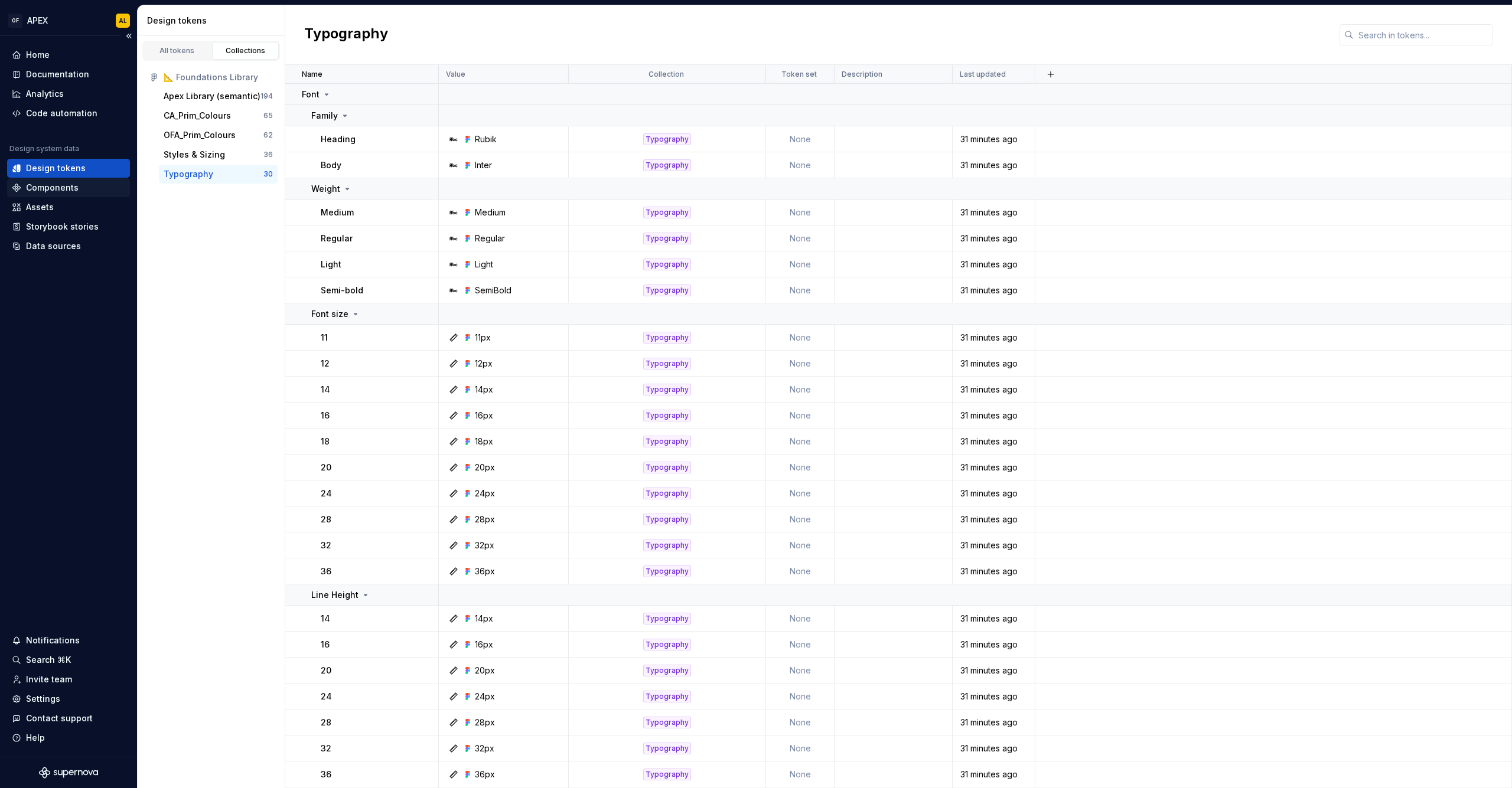
click at [54, 186] on div "Components" at bounding box center [52, 187] width 53 height 12
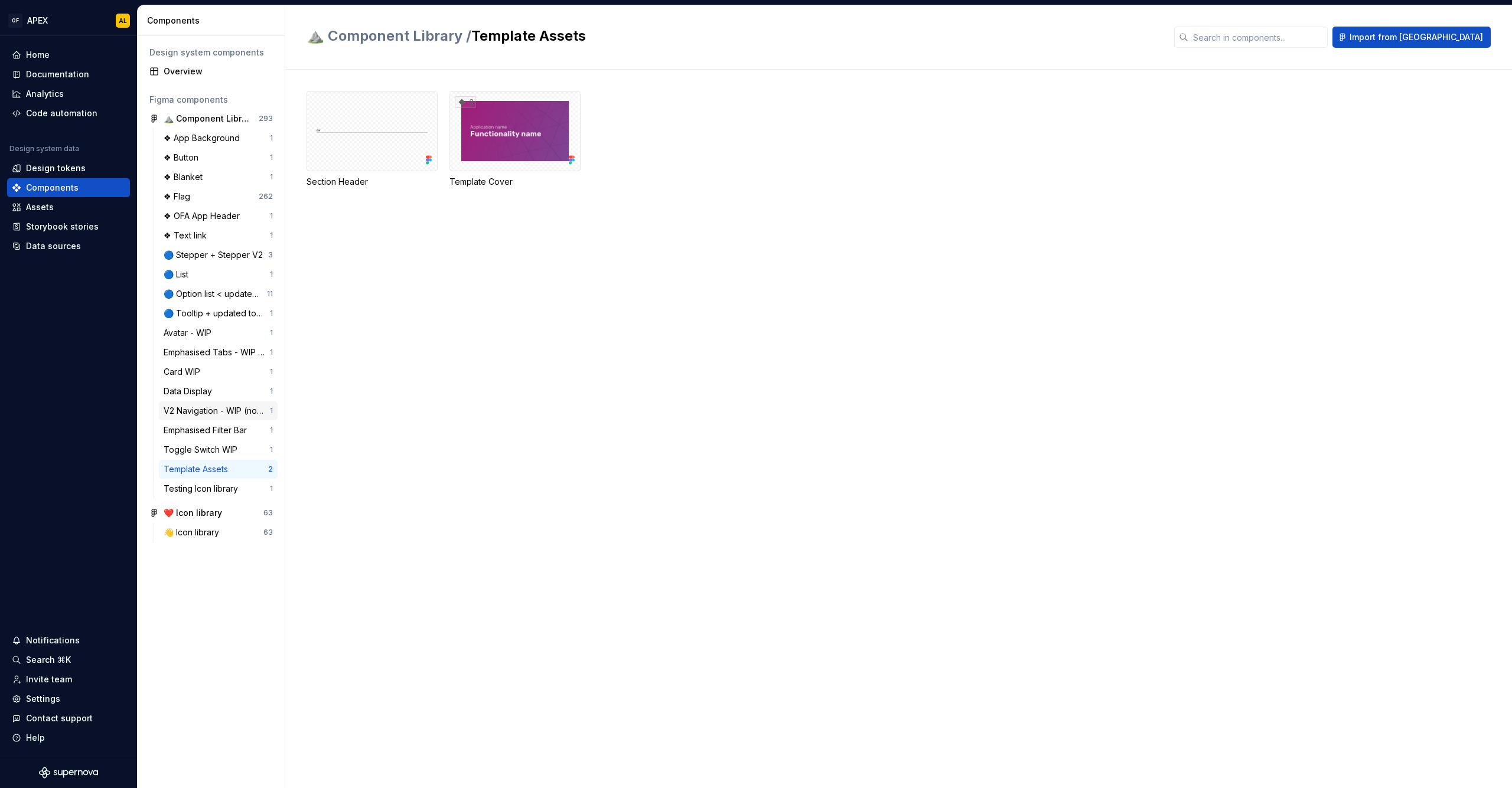
click at [202, 408] on div "V2 Navigation - WIP (not signed off)" at bounding box center [216, 410] width 106 height 12
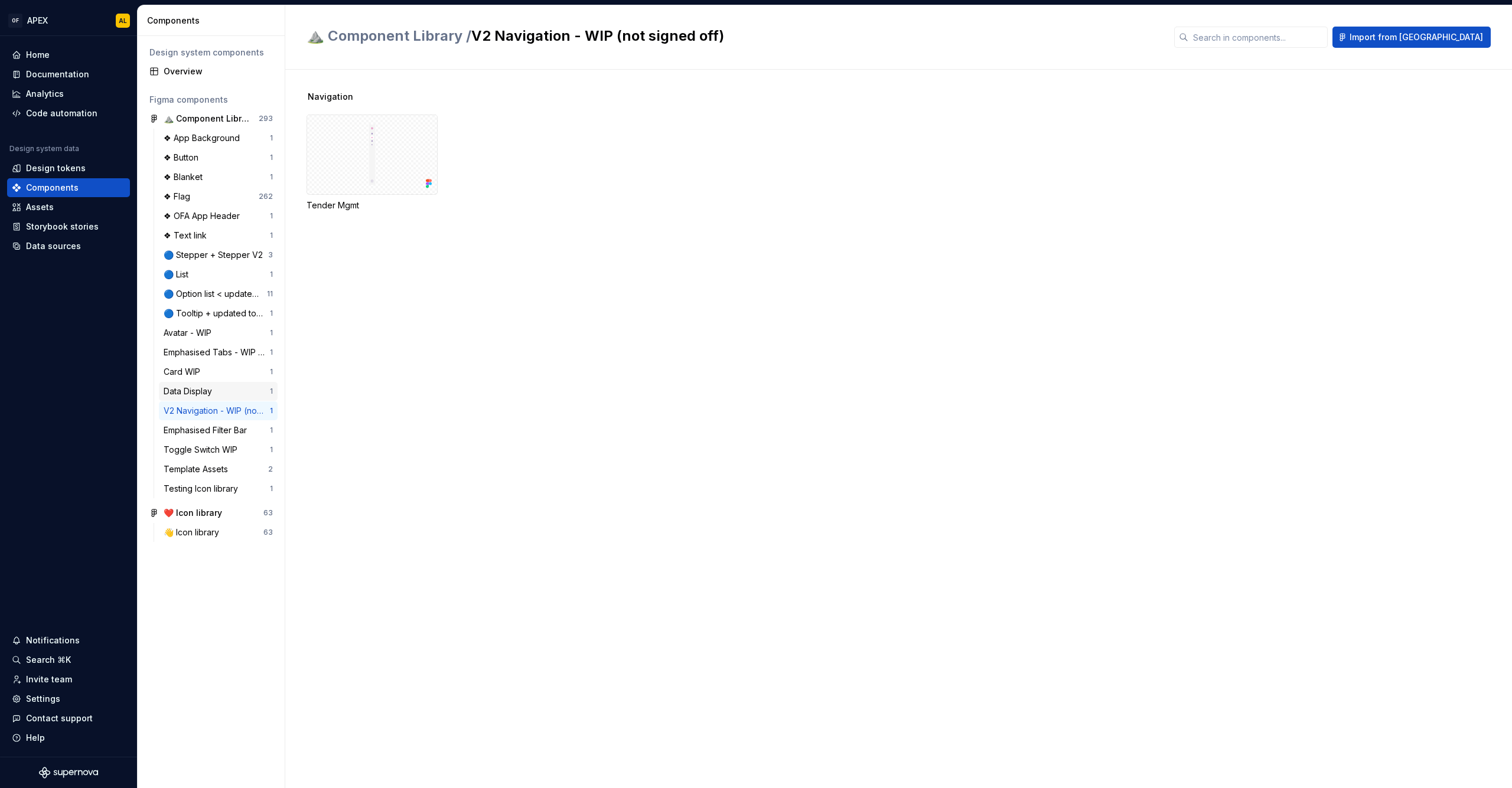
click at [200, 392] on div "Data Display" at bounding box center [190, 391] width 53 height 12
click at [206, 349] on div "Emphasised Tabs - WIP (not signed off)" at bounding box center [216, 352] width 106 height 12
click at [196, 330] on div "Avatar - WIP" at bounding box center [190, 333] width 53 height 12
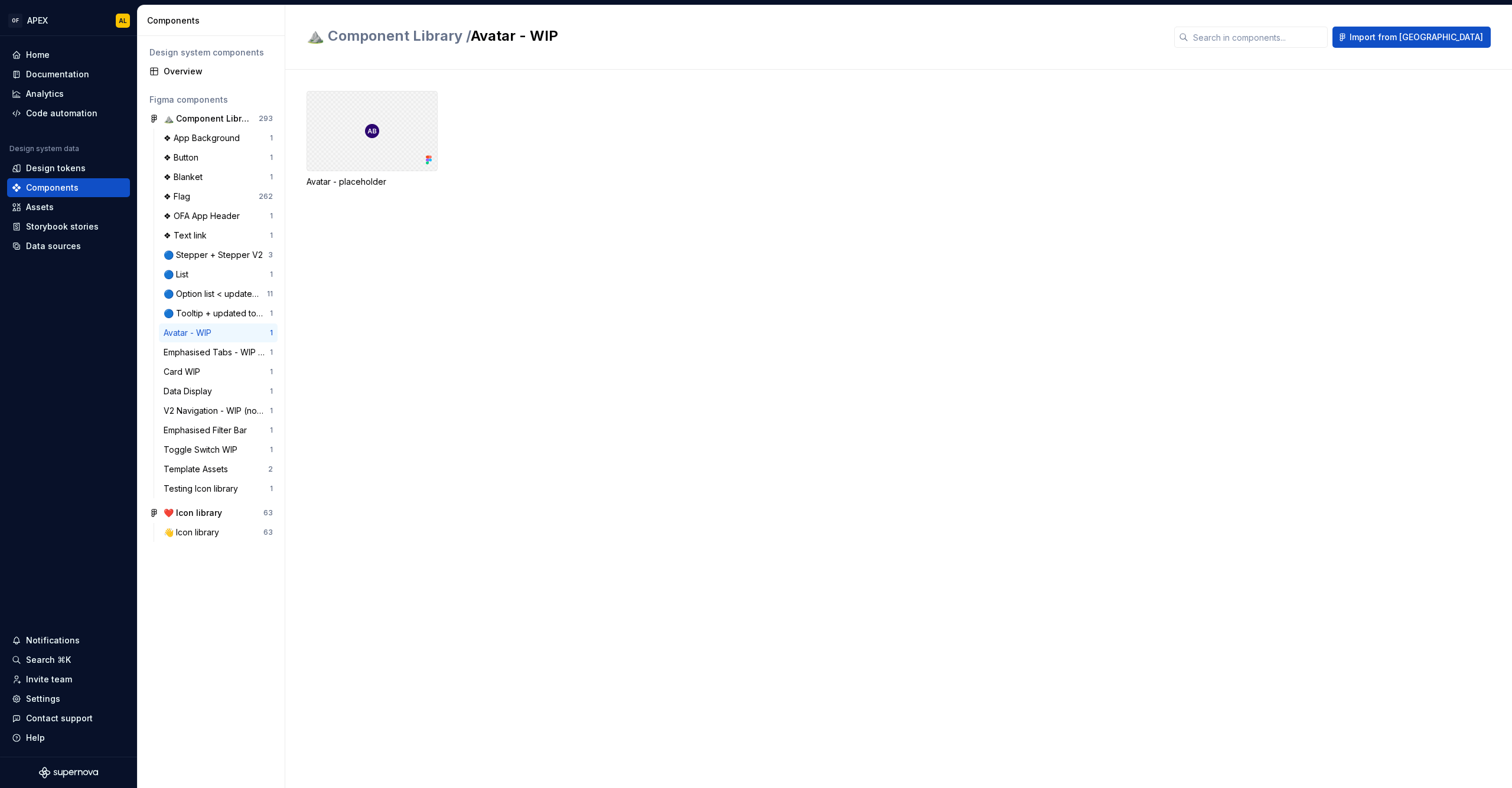
click at [319, 151] on div at bounding box center [371, 130] width 131 height 80
click at [1145, 49] on div "Properties table" at bounding box center [1159, 55] width 57 height 12
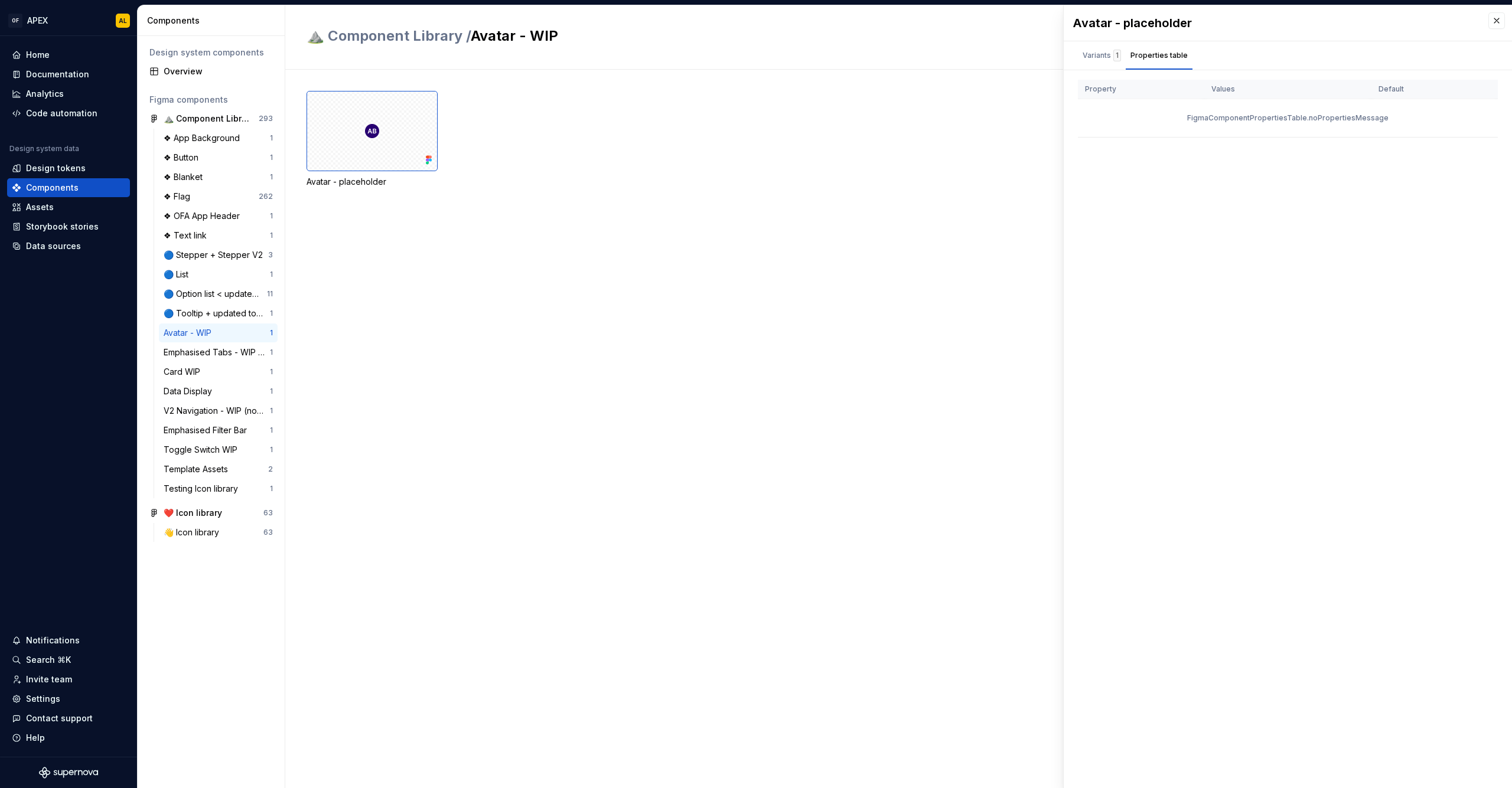
click at [1215, 119] on div "FigmaComponentPropertiesTable.noPropertiesMessage" at bounding box center [1288, 118] width 420 height 38
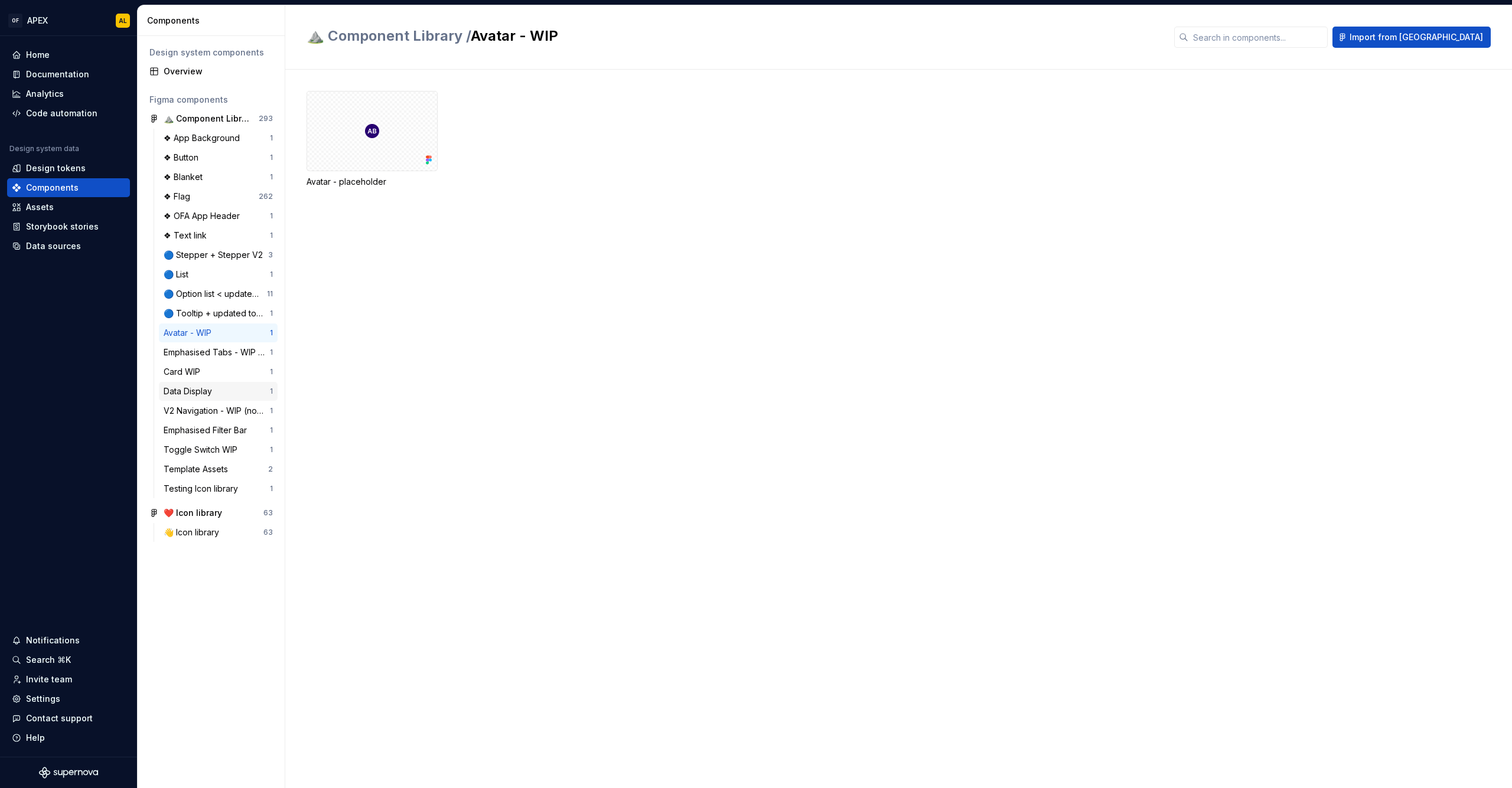
click at [198, 391] on div "Data Display" at bounding box center [190, 391] width 53 height 12
click at [206, 366] on div "Card WIP" at bounding box center [216, 371] width 106 height 12
click at [387, 170] on div at bounding box center [371, 154] width 131 height 80
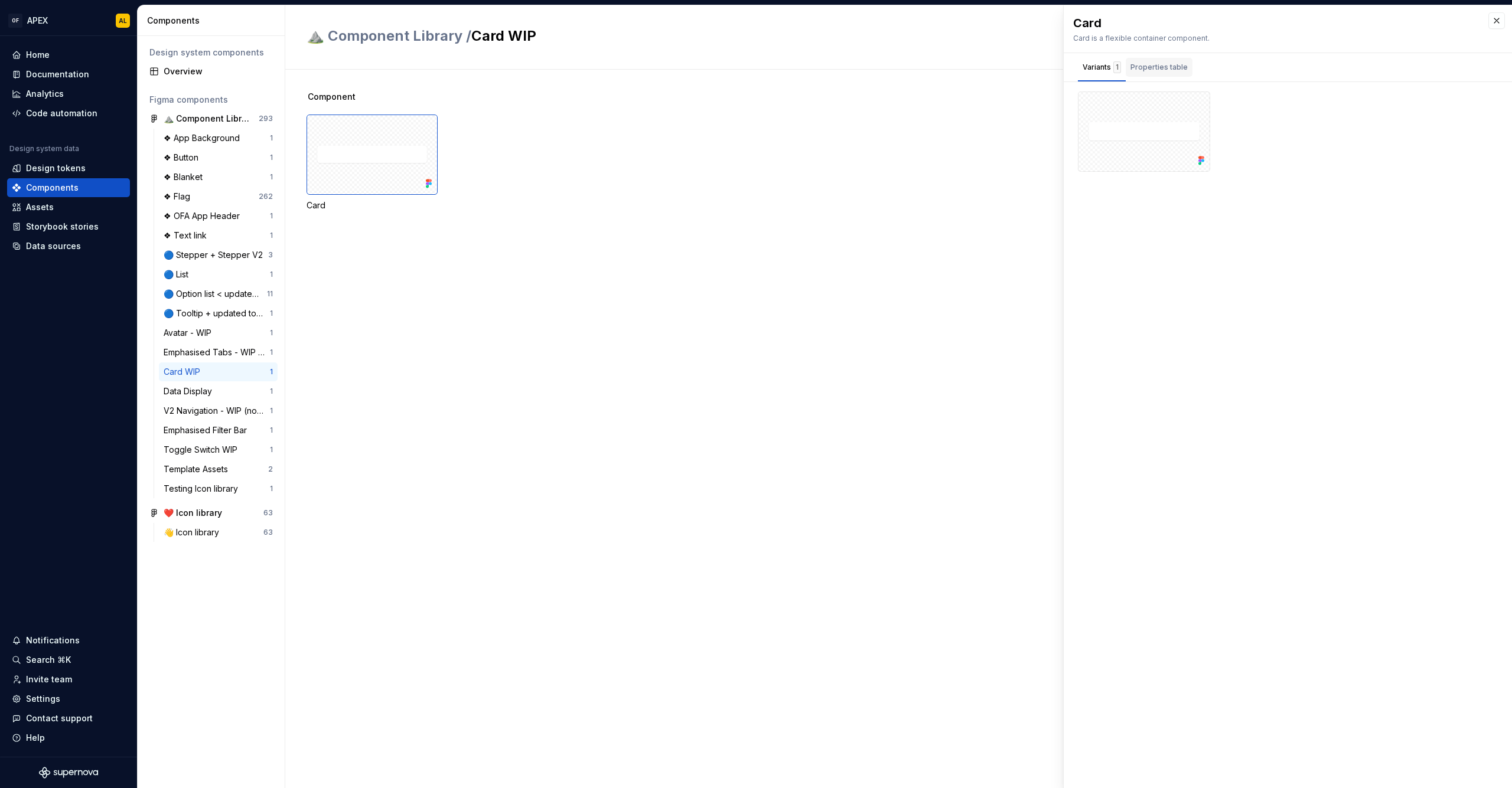
click at [1141, 71] on div "Properties table" at bounding box center [1159, 67] width 57 height 12
